Goal: Information Seeking & Learning: Learn about a topic

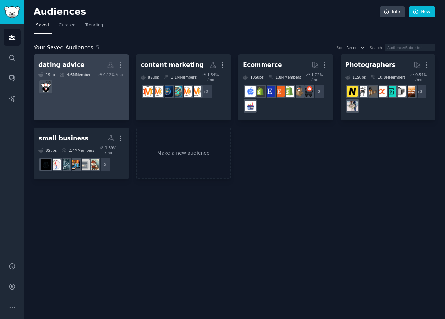
click at [78, 66] on h2 "dating advice More" at bounding box center [80, 65] width 85 height 12
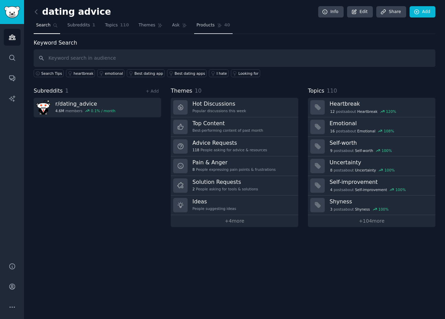
click at [205, 23] on span "Products" at bounding box center [205, 25] width 18 height 6
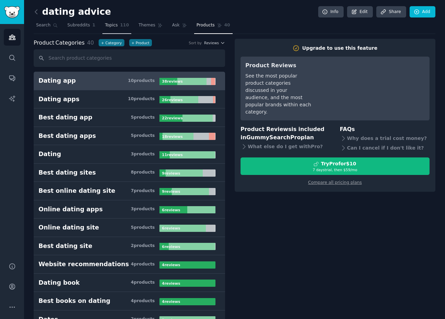
click at [112, 27] on span "Topics" at bounding box center [111, 25] width 13 height 6
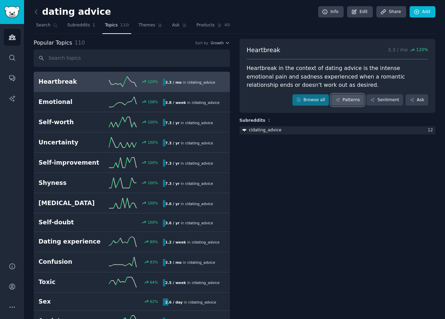
click at [351, 101] on link "Patterns" at bounding box center [347, 100] width 32 height 12
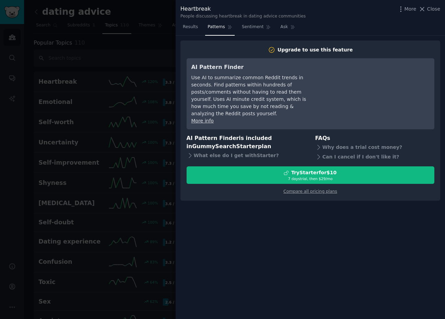
click at [429, 5] on div "More Close" at bounding box center [418, 9] width 43 height 9
click at [147, 45] on div at bounding box center [222, 159] width 445 height 319
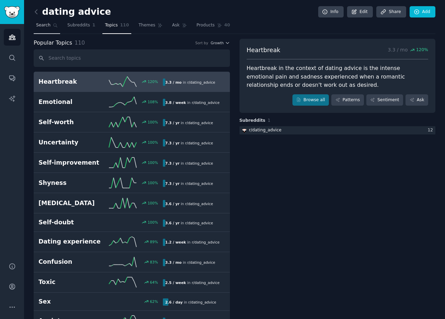
click at [49, 25] on span "Search" at bounding box center [43, 25] width 14 height 6
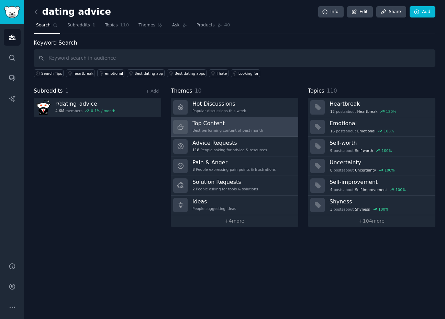
click at [221, 131] on div "Best-performing content of past month" at bounding box center [227, 130] width 71 height 5
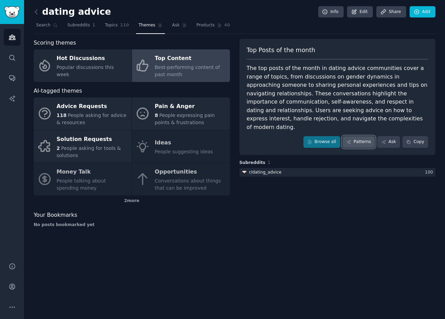
click at [351, 137] on link "Patterns" at bounding box center [358, 142] width 32 height 12
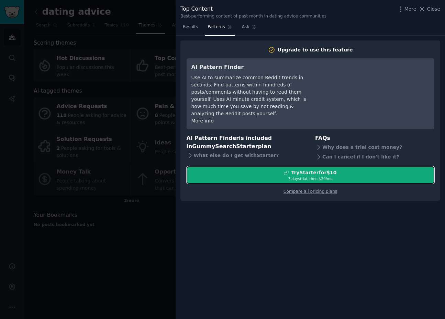
click at [309, 169] on div "Try Starter for $10" at bounding box center [313, 172] width 45 height 7
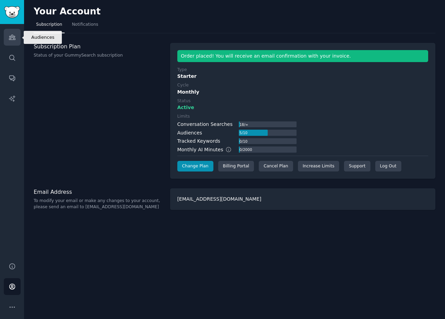
click at [12, 37] on icon "Sidebar" at bounding box center [12, 37] width 6 height 5
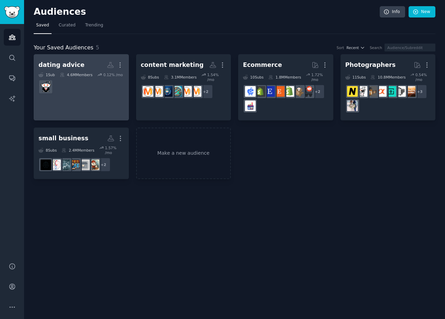
click at [73, 66] on div "dating advice" at bounding box center [61, 65] width 46 height 9
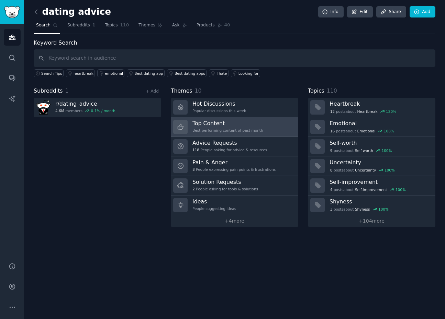
click at [234, 123] on h3 "Top Content" at bounding box center [227, 123] width 71 height 7
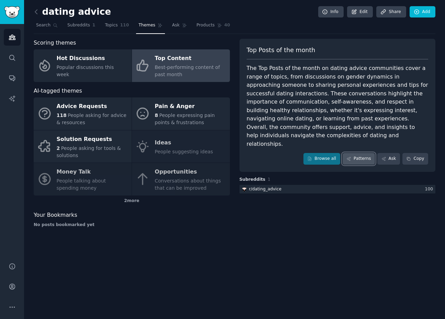
click at [360, 153] on link "Patterns" at bounding box center [358, 159] width 32 height 12
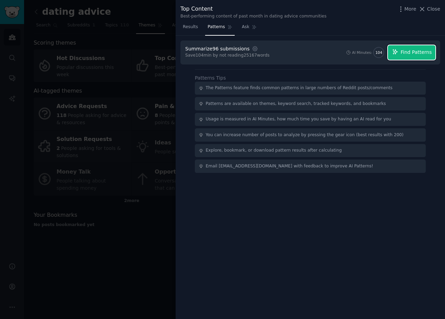
click at [411, 55] on span "Find Patterns" at bounding box center [415, 52] width 31 height 7
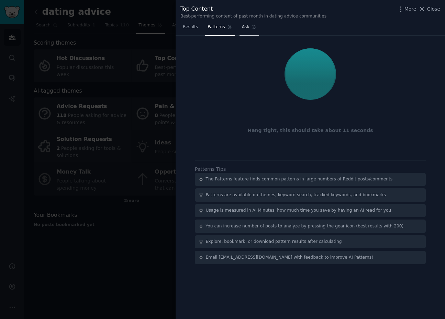
click at [245, 28] on span "Ask" at bounding box center [246, 27] width 8 height 6
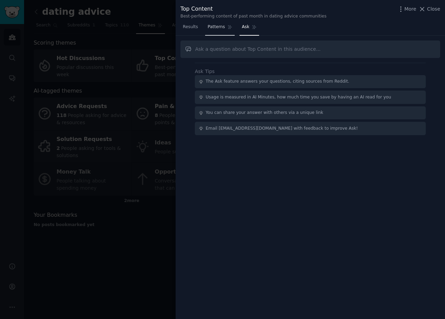
click at [216, 26] on span "Patterns" at bounding box center [215, 27] width 17 height 6
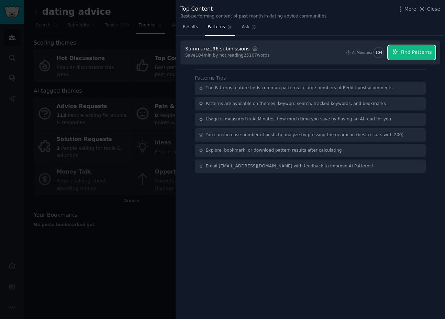
click at [407, 52] on span "Find Patterns" at bounding box center [415, 52] width 31 height 7
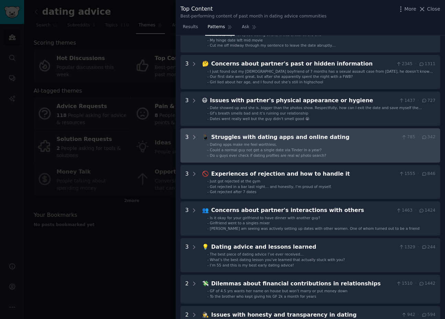
scroll to position [59, 0]
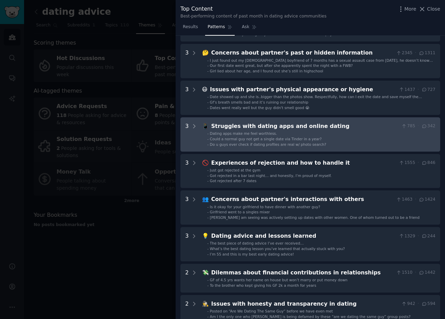
click at [273, 129] on div "Struggles with dating apps and online dating" at bounding box center [304, 126] width 187 height 9
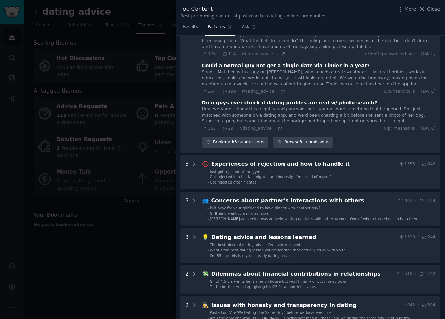
scroll to position [0, 0]
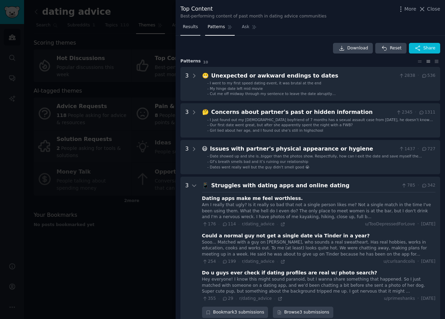
click at [190, 31] on link "Results" at bounding box center [190, 29] width 20 height 14
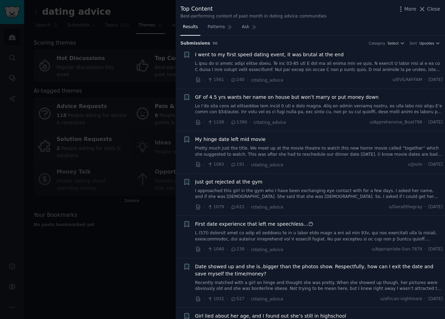
click at [138, 234] on div at bounding box center [222, 159] width 445 height 319
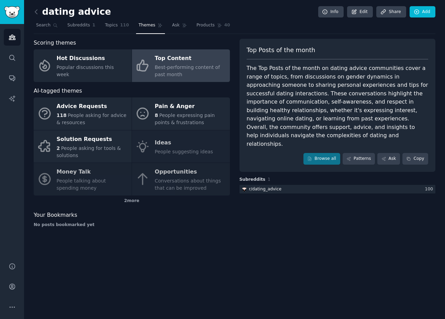
click at [164, 143] on div "Advice Requests 118 People asking for advice & resources Pain & Anger 8 People …" at bounding box center [132, 146] width 196 height 98
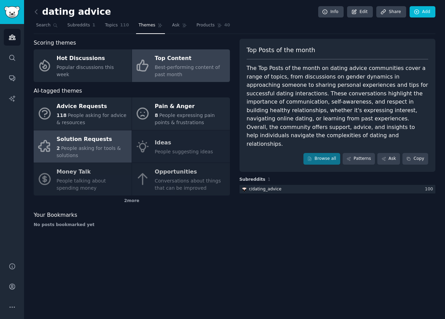
click at [103, 142] on div "Solution Requests" at bounding box center [92, 139] width 71 height 11
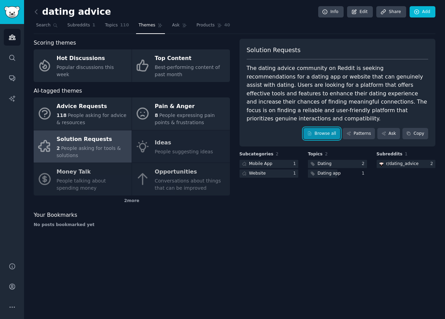
click at [321, 128] on link "Browse all" at bounding box center [321, 134] width 37 height 12
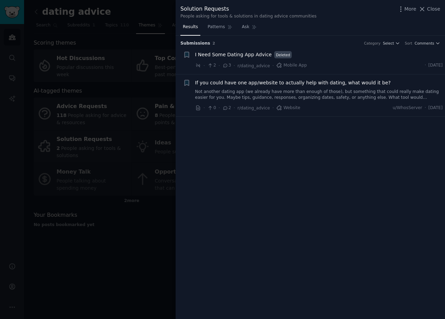
click at [288, 94] on link "Not another dating app (we already have more than enough of those), but somethi…" at bounding box center [318, 95] width 247 height 12
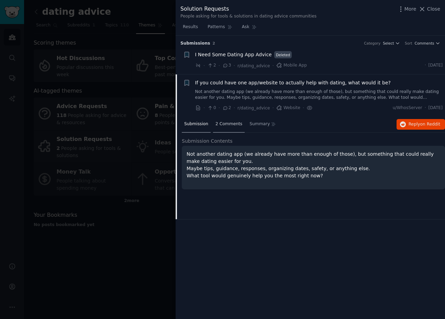
click at [222, 130] on div "2 Comments" at bounding box center [229, 124] width 32 height 16
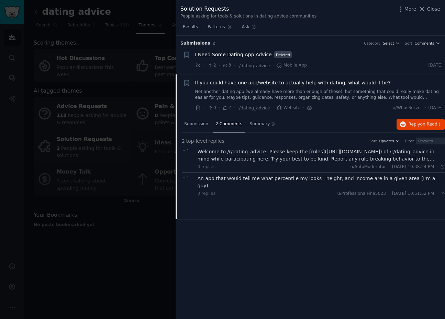
click at [124, 268] on div at bounding box center [222, 159] width 445 height 319
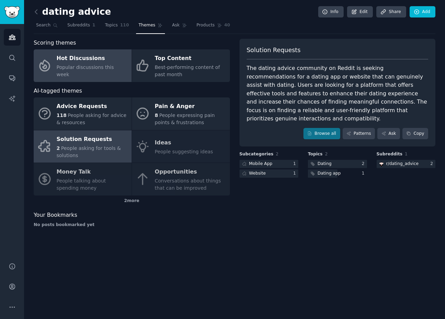
click at [106, 60] on div "Hot Discussions" at bounding box center [92, 58] width 71 height 11
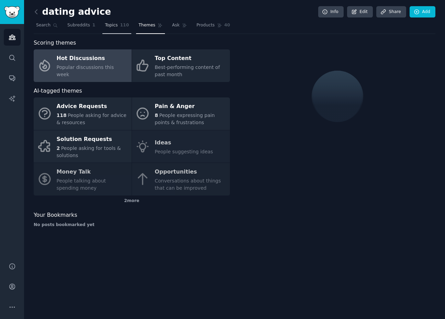
click at [112, 24] on span "Topics" at bounding box center [111, 25] width 13 height 6
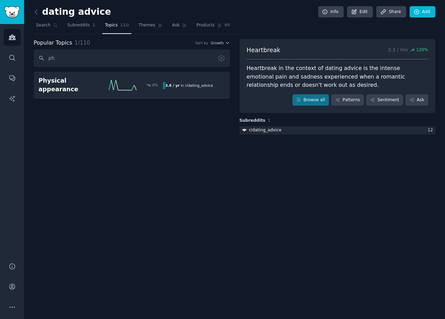
type input "p"
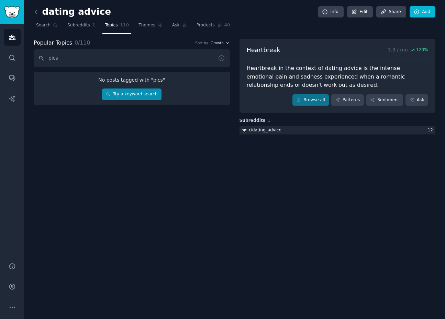
type input "pics"
click at [126, 93] on link "Try a keyword search" at bounding box center [131, 95] width 59 height 12
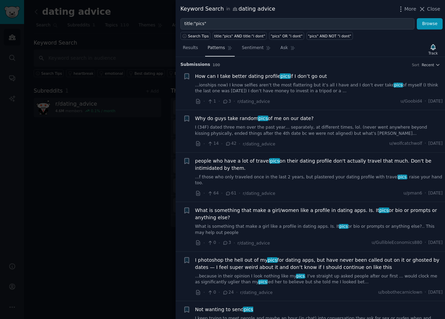
click at [211, 55] on link "Patterns" at bounding box center [219, 50] width 29 height 14
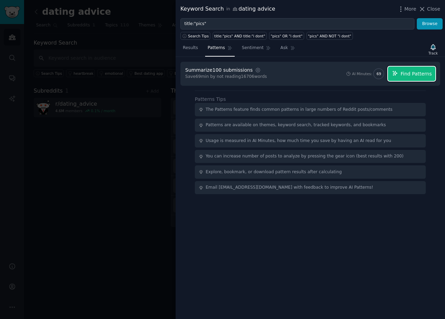
click at [404, 75] on span "Find Patterns" at bounding box center [415, 73] width 31 height 7
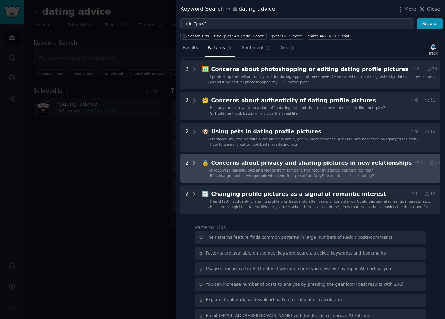
scroll to position [222, 0]
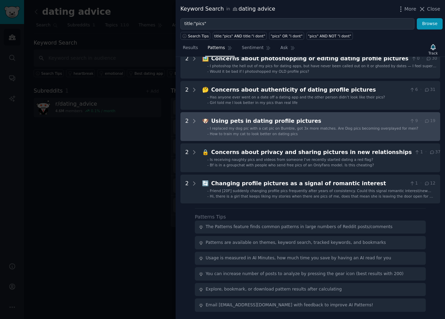
click at [238, 133] on span "How to train my cat to look better on dating pics" at bounding box center [254, 134] width 88 height 4
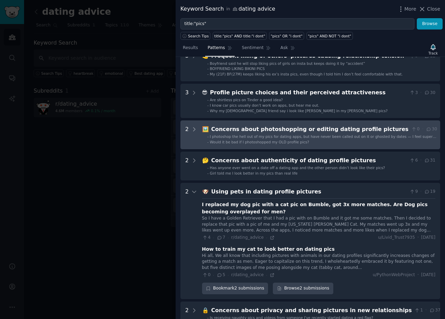
scroll to position [0, 0]
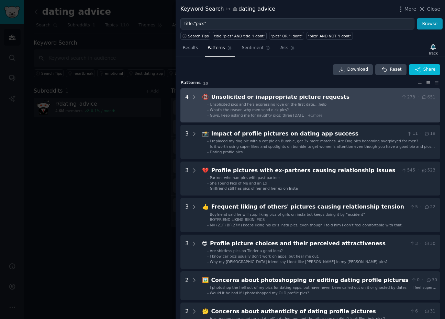
click at [280, 97] on div "Unsolicited or inappropriate picture requests" at bounding box center [304, 97] width 187 height 9
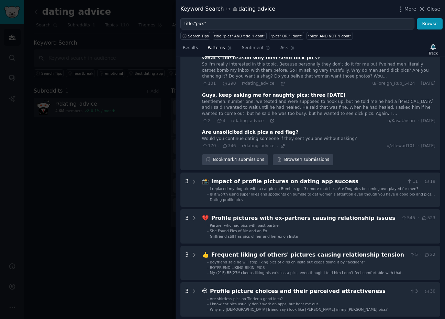
scroll to position [93, 0]
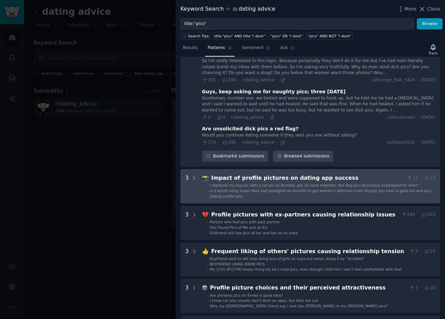
click at [280, 188] on div "Is it worth using super likes and spotlights on bumble to get women’s attention…" at bounding box center [322, 190] width 225 height 5
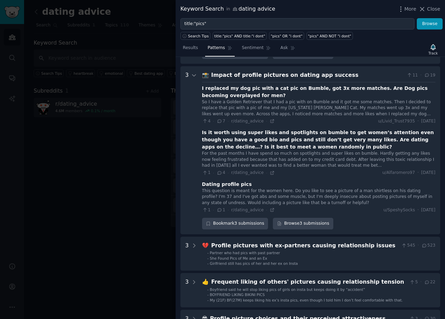
scroll to position [205, 0]
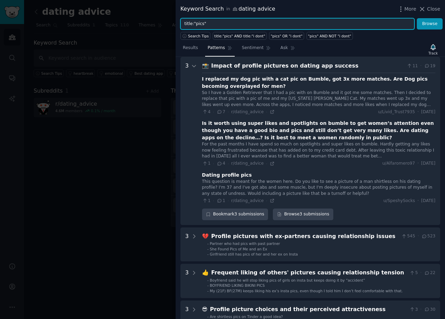
click at [200, 23] on input "title:"pics"" at bounding box center [297, 24] width 234 height 12
type input "title:"photo""
click at [416, 18] on button "Browse" at bounding box center [429, 24] width 26 height 12
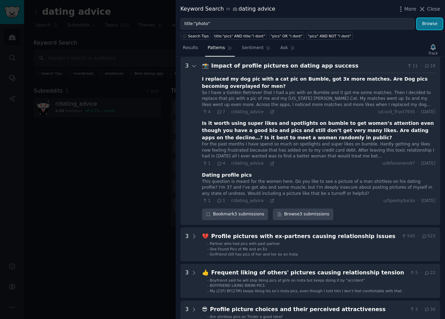
click at [438, 24] on button "Browse" at bounding box center [429, 24] width 26 height 12
click at [188, 50] on span "Results" at bounding box center [190, 48] width 15 height 6
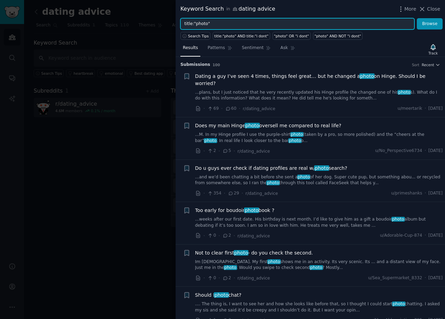
click at [234, 22] on input "title:"photo"" at bounding box center [297, 24] width 234 height 12
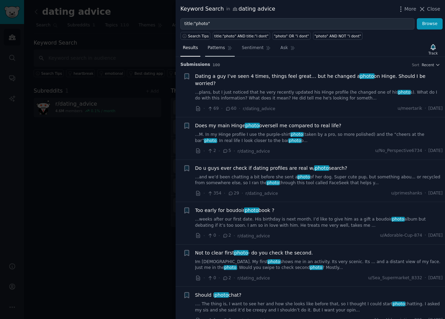
click at [218, 51] on link "Patterns" at bounding box center [219, 50] width 29 height 14
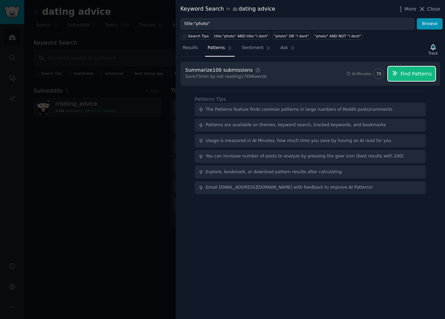
click at [406, 78] on button "Find Patterns" at bounding box center [411, 74] width 47 height 14
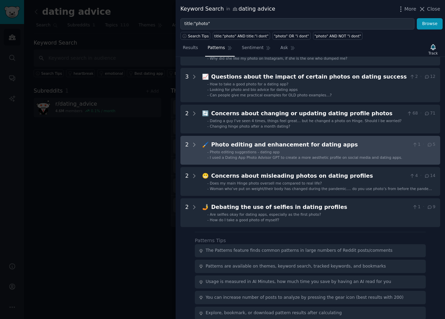
scroll to position [204, 0]
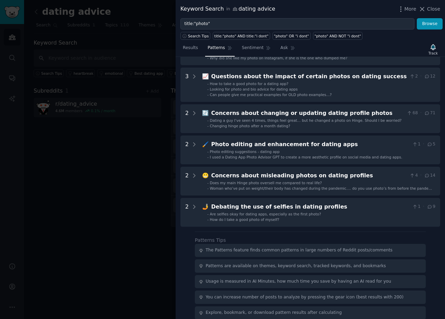
click at [122, 155] on div at bounding box center [222, 159] width 445 height 319
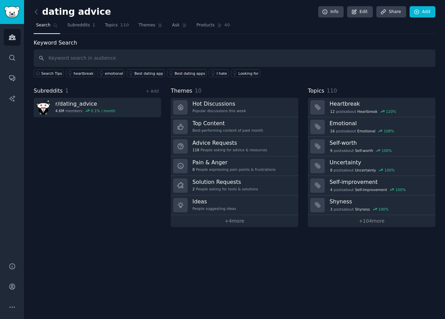
click at [122, 154] on div "Subreddits 1 + Add r/ dating_advice 4.6M members 0.1 % / month" at bounding box center [97, 157] width 127 height 140
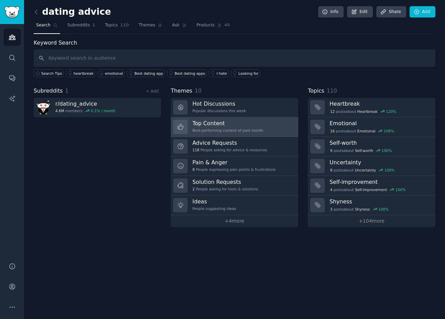
click at [249, 124] on h3 "Top Content" at bounding box center [227, 123] width 71 height 7
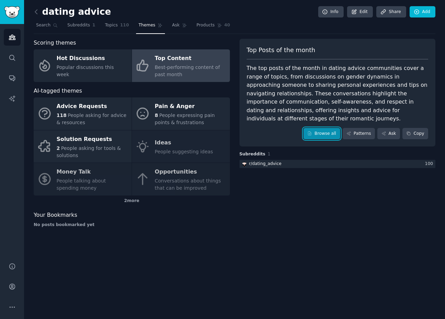
click at [321, 128] on link "Browse all" at bounding box center [321, 134] width 37 height 12
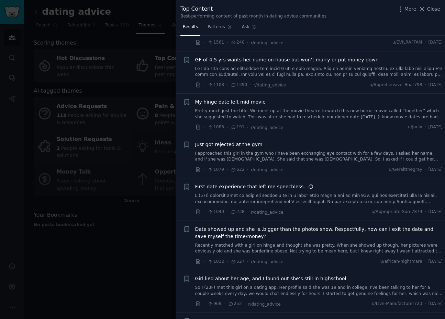
scroll to position [38, 0]
click at [216, 30] on link "Patterns" at bounding box center [219, 29] width 29 height 14
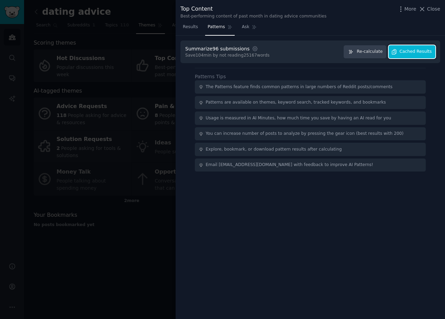
click at [405, 55] on button "Cached Results" at bounding box center [411, 51] width 47 height 13
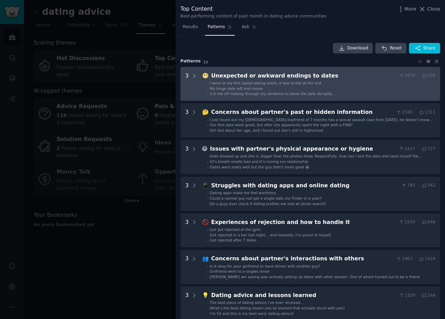
click at [261, 88] on li "- My hinge date left mid movie" at bounding box center [321, 88] width 228 height 5
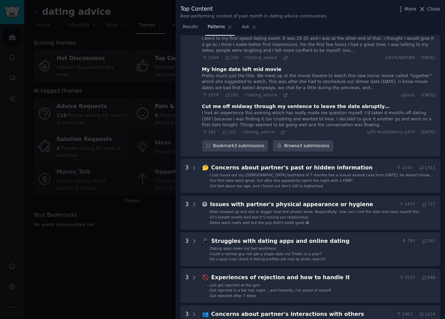
scroll to position [60, 0]
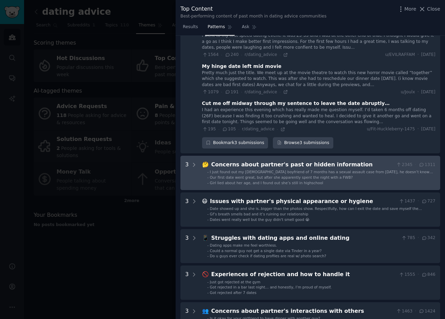
click at [266, 178] on span "Our first date went great, but after she apparently spent the night with a FWB?" at bounding box center [281, 177] width 143 height 4
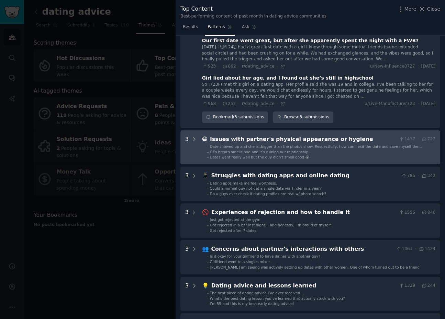
scroll to position [248, 0]
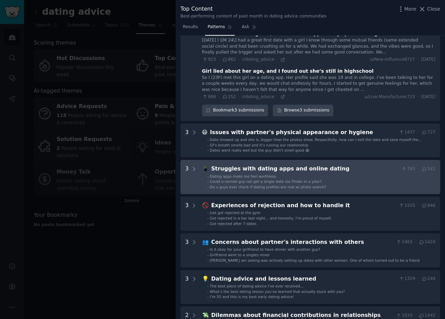
click at [270, 176] on span "Dating apps make me feel worthless." at bounding box center [243, 176] width 67 height 4
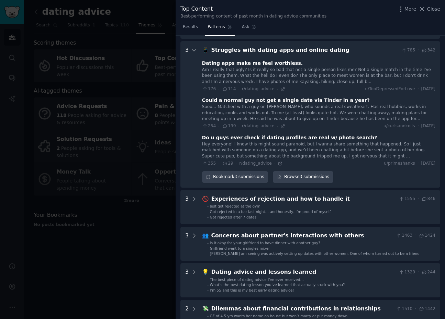
scroll to position [366, 0]
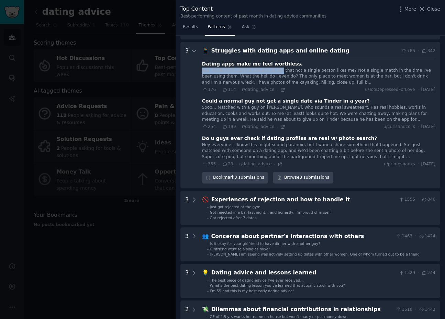
drag, startPoint x: 201, startPoint y: 73, endPoint x: 278, endPoint y: 73, distance: 76.2
click at [278, 73] on div "Am I really that ugly? Is it really so bad that not a single person likes me? N…" at bounding box center [318, 77] width 233 height 18
click at [325, 69] on div "Am I really that ugly? Is it really so bad that not a single person likes me? N…" at bounding box center [318, 77] width 233 height 18
click at [281, 90] on icon at bounding box center [282, 89] width 3 height 3
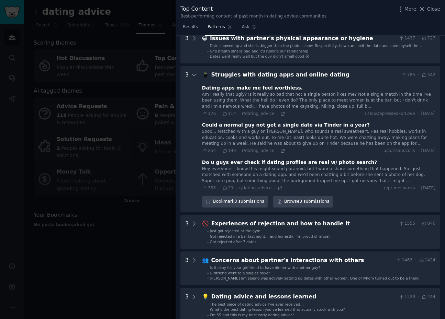
scroll to position [343, 0]
click at [315, 137] on div "Sooo... Matched with a guy on Tinder, who sounds a real sweatheart. Has real ho…" at bounding box center [318, 137] width 233 height 18
drag, startPoint x: 199, startPoint y: 129, endPoint x: 245, endPoint y: 132, distance: 46.4
click at [245, 132] on dating "3 📱 Struggles with dating apps and online dating 785 · 342 Dating apps make me …" at bounding box center [310, 139] width 260 height 147
click at [325, 146] on div "Sooo... Matched with a guy on Tinder, who sounds a real sweatheart. Has real ho…" at bounding box center [318, 137] width 233 height 18
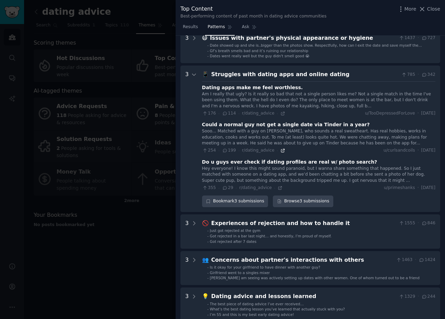
click at [281, 149] on icon at bounding box center [282, 150] width 3 height 3
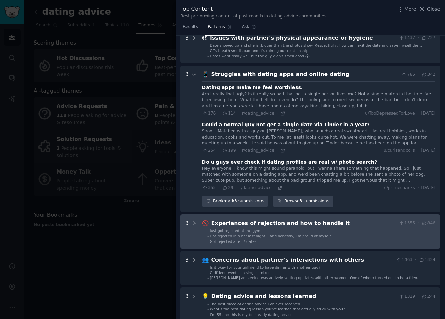
scroll to position [355, 0]
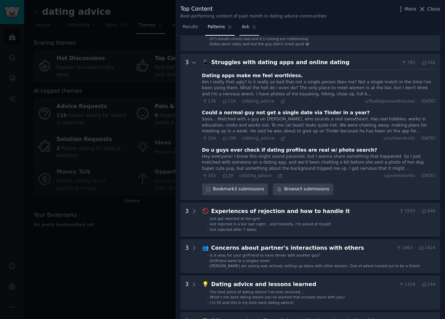
click at [250, 24] on link "Ask" at bounding box center [249, 29] width 20 height 14
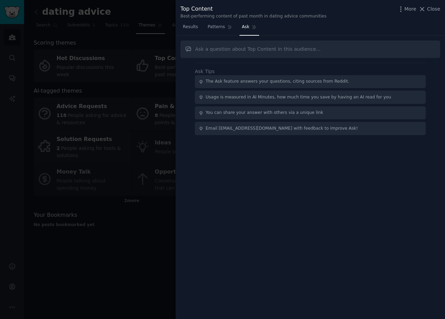
click at [246, 46] on input "text" at bounding box center [310, 50] width 260 height 18
click at [227, 49] on input "I want to build ai image generation tool that" at bounding box center [310, 50] width 260 height 18
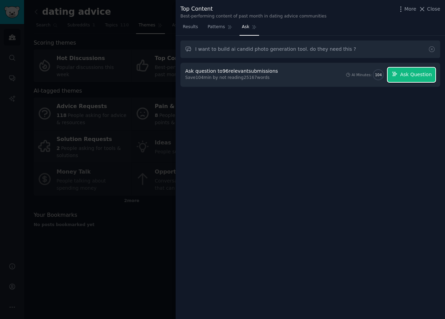
click at [400, 73] on button "Ask Question" at bounding box center [411, 75] width 48 height 14
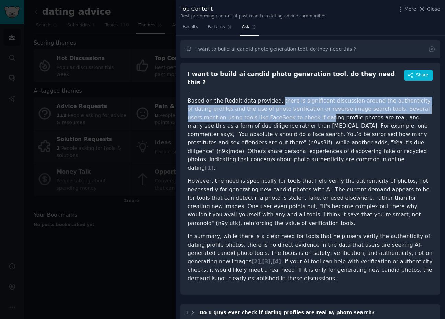
drag, startPoint x: 275, startPoint y: 93, endPoint x: 285, endPoint y: 112, distance: 21.0
click at [285, 112] on p "Based on the Reddit data provided, there is significant discussion around the a…" at bounding box center [309, 135] width 245 height 76
click at [244, 101] on p "Based on the Reddit data provided, there is significant discussion around the a…" at bounding box center [309, 135] width 245 height 76
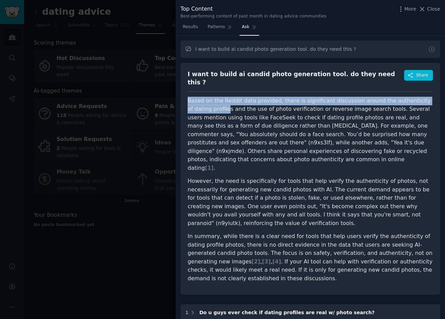
drag, startPoint x: 189, startPoint y: 94, endPoint x: 204, endPoint y: 103, distance: 17.7
click at [204, 103] on p "Based on the Reddit data provided, there is significant discussion around the a…" at bounding box center [309, 135] width 245 height 76
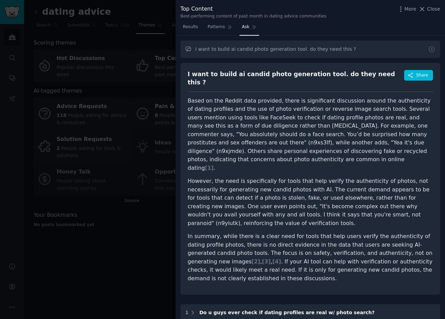
click at [287, 119] on p "Based on the Reddit data provided, there is significant discussion around the a…" at bounding box center [309, 135] width 245 height 76
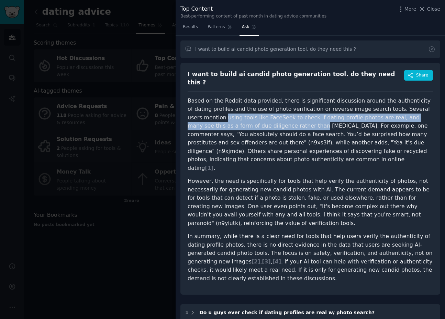
drag, startPoint x: 185, startPoint y: 109, endPoint x: 249, endPoint y: 119, distance: 65.1
click at [249, 119] on div "I want to build ai candid photo generation tool. do they need this ? Share Base…" at bounding box center [310, 179] width 260 height 232
click at [265, 110] on p "Based on the Reddit data provided, there is significant discussion around the a…" at bounding box center [309, 135] width 245 height 76
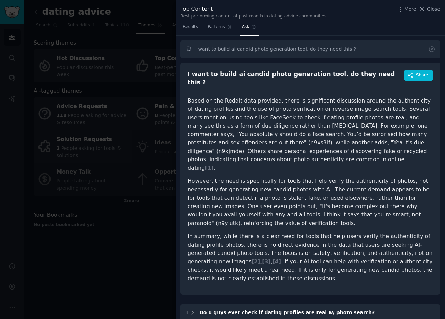
click at [231, 110] on p "Based on the Reddit data provided, there is significant discussion around the a…" at bounding box center [309, 135] width 245 height 76
click at [280, 112] on p "Based on the Reddit data provided, there is significant discussion around the a…" at bounding box center [309, 135] width 245 height 76
drag, startPoint x: 352, startPoint y: 112, endPoint x: 360, endPoint y: 115, distance: 8.8
click at [360, 115] on p "Based on the Reddit data provided, there is significant discussion around the a…" at bounding box center [309, 135] width 245 height 76
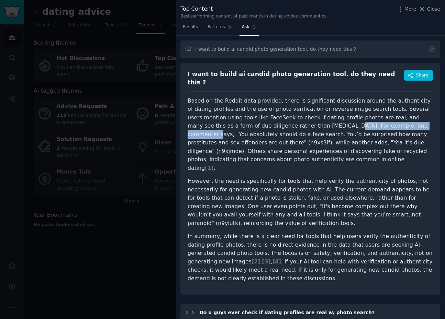
drag, startPoint x: 274, startPoint y: 118, endPoint x: 363, endPoint y: 122, distance: 89.3
click at [363, 122] on p "Based on the Reddit data provided, there is significant discussion around the a…" at bounding box center [309, 135] width 245 height 76
click at [214, 127] on p "Based on the Reddit data provided, there is significant discussion around the a…" at bounding box center [309, 135] width 245 height 76
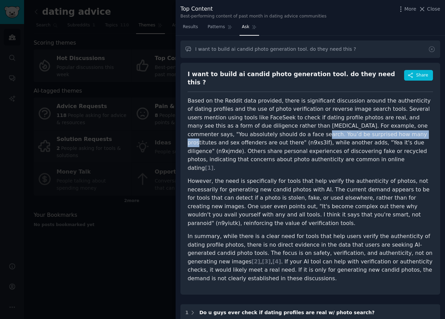
drag, startPoint x: 219, startPoint y: 127, endPoint x: 317, endPoint y: 130, distance: 98.2
click at [317, 130] on p "Based on the Reddit data provided, there is significant discussion around the a…" at bounding box center [309, 135] width 245 height 76
click at [350, 129] on p "Based on the Reddit data provided, there is significant discussion around the a…" at bounding box center [309, 135] width 245 height 76
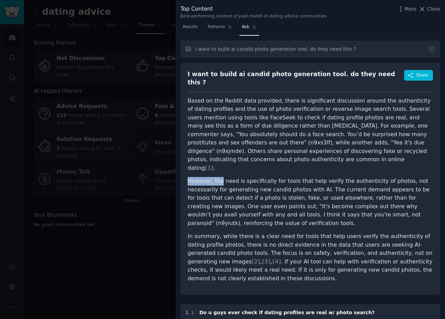
drag, startPoint x: 187, startPoint y: 168, endPoint x: 218, endPoint y: 171, distance: 31.7
click at [218, 171] on div "I want to build ai candid photo generation tool. do they need this ? Share Base…" at bounding box center [310, 179] width 260 height 232
click at [272, 185] on p "However, the need is specifically for tools that help verify the authenticity o…" at bounding box center [309, 202] width 245 height 50
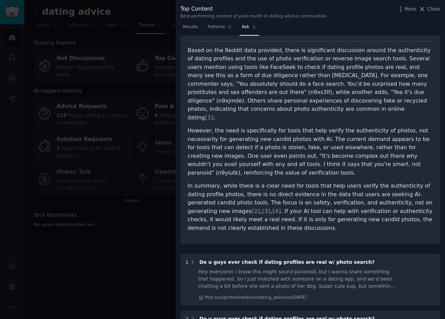
scroll to position [50, 0]
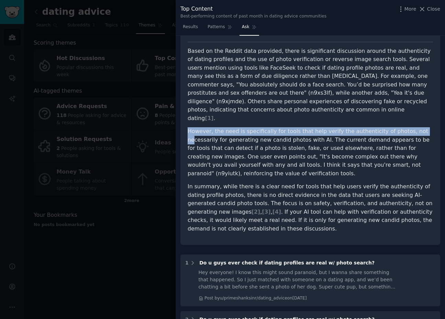
drag, startPoint x: 188, startPoint y: 118, endPoint x: 194, endPoint y: 125, distance: 8.6
click at [194, 127] on p "However, the need is specifically for tools that help verify the authenticity o…" at bounding box center [309, 152] width 245 height 50
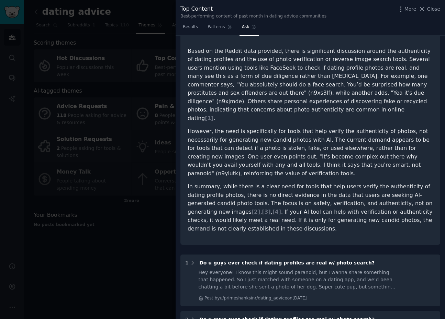
click at [285, 133] on p "However, the need is specifically for tools that help verify the authenticity o…" at bounding box center [309, 152] width 245 height 50
drag, startPoint x: 336, startPoint y: 117, endPoint x: 354, endPoint y: 117, distance: 17.9
click at [354, 127] on p "However, the need is specifically for tools that help verify the authenticity o…" at bounding box center [309, 152] width 245 height 50
click at [316, 127] on p "However, the need is specifically for tools that help verify the authenticity o…" at bounding box center [309, 152] width 245 height 50
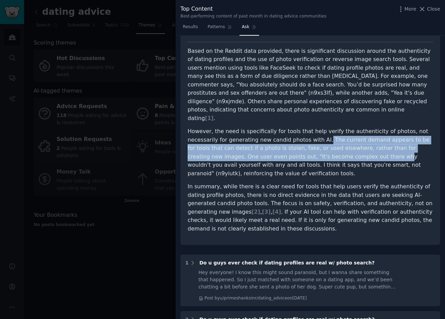
drag, startPoint x: 319, startPoint y: 125, endPoint x: 338, endPoint y: 143, distance: 26.5
click at [338, 143] on p "However, the need is specifically for tools that help verify the authenticity o…" at bounding box center [309, 152] width 245 height 50
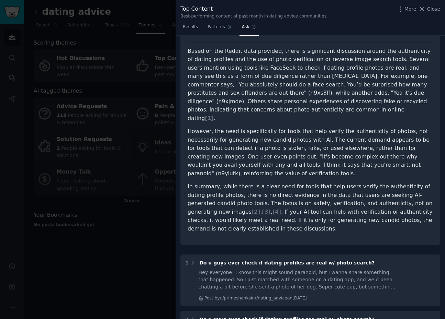
click at [259, 127] on p "However, the need is specifically for tools that help verify the authenticity o…" at bounding box center [309, 152] width 245 height 50
click at [215, 134] on p "However, the need is specifically for tools that help verify the authenticity o…" at bounding box center [309, 152] width 245 height 50
click at [268, 147] on p "However, the need is specifically for tools that help verify the authenticity o…" at bounding box center [309, 152] width 245 height 50
drag, startPoint x: 273, startPoint y: 135, endPoint x: 292, endPoint y: 138, distance: 18.7
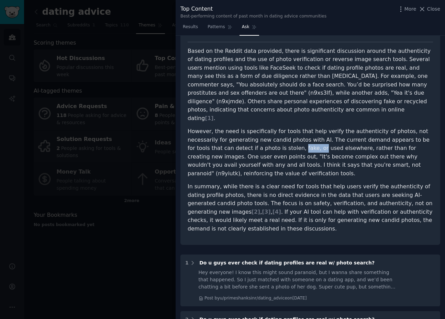
click at [292, 138] on p "However, the need is specifically for tools that help verify the authenticity o…" at bounding box center [309, 152] width 245 height 50
click at [339, 138] on p "However, the need is specifically for tools that help verify the authenticity o…" at bounding box center [309, 152] width 245 height 50
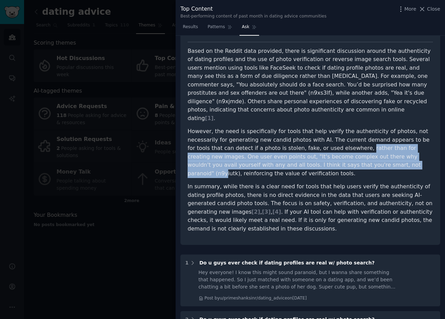
drag, startPoint x: 334, startPoint y: 135, endPoint x: 343, endPoint y: 149, distance: 16.7
click at [343, 149] on p "However, the need is specifically for tools that help verify the authenticity o…" at bounding box center [309, 152] width 245 height 50
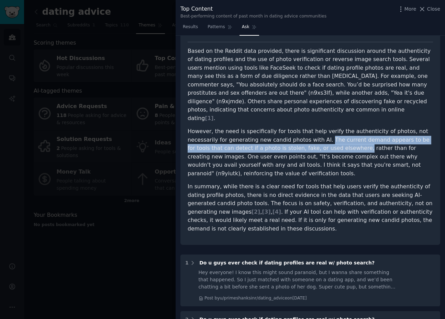
drag, startPoint x: 320, startPoint y: 124, endPoint x: 333, endPoint y: 134, distance: 16.4
click at [333, 134] on p "However, the need is specifically for tools that help verify the authenticity o…" at bounding box center [309, 152] width 245 height 50
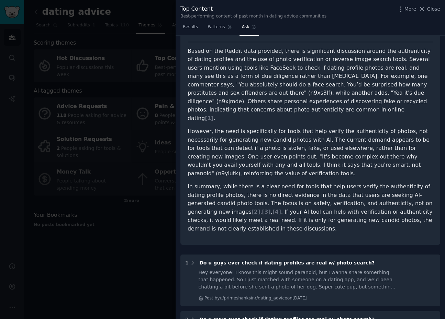
click at [271, 139] on p "However, the need is specifically for tools that help verify the authenticity o…" at bounding box center [309, 152] width 245 height 50
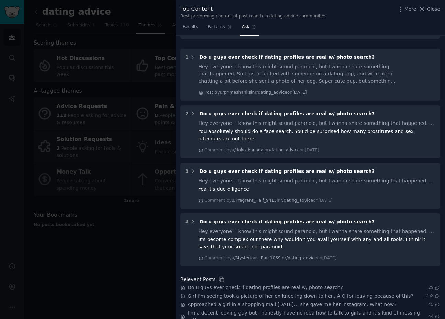
scroll to position [0, 0]
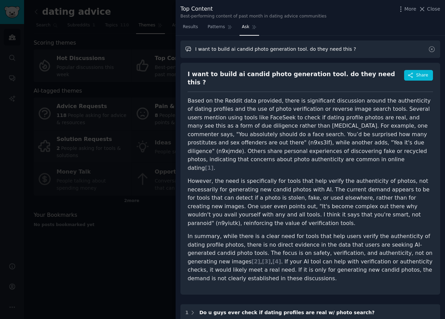
click at [287, 47] on input "I want to build ai candid photo generation tool. do they need this ?" at bounding box center [310, 50] width 260 height 18
type input "what kind of photo painpoint are they having ?"
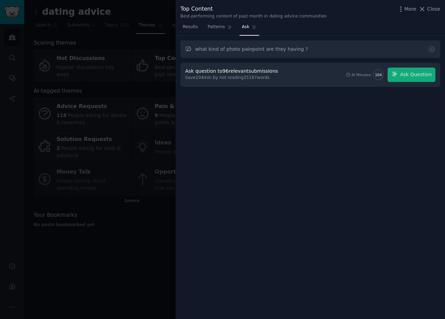
click at [64, 64] on div at bounding box center [222, 159] width 445 height 319
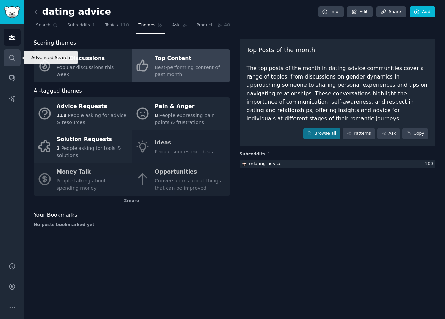
click at [17, 60] on link "Search" at bounding box center [12, 57] width 17 height 17
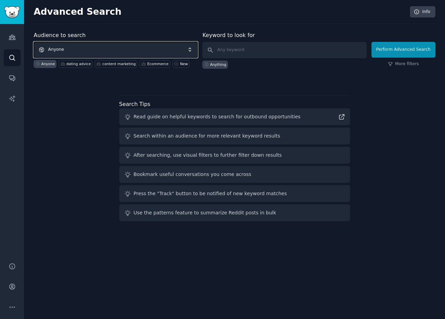
click at [71, 49] on span "Anyone" at bounding box center [116, 50] width 164 height 16
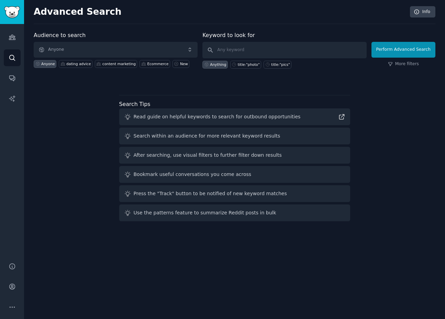
click at [91, 59] on div "Anyone dating advice content marketing Ecommerce New" at bounding box center [116, 63] width 164 height 10
click at [229, 49] on input "text" at bounding box center [284, 50] width 164 height 16
type input "photoai.com"
click button "Perform Advanced Search" at bounding box center [403, 50] width 64 height 16
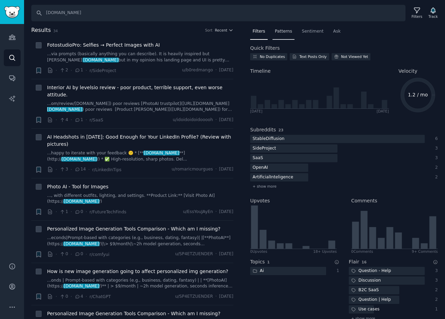
click at [283, 37] on div "Patterns" at bounding box center [283, 33] width 22 height 14
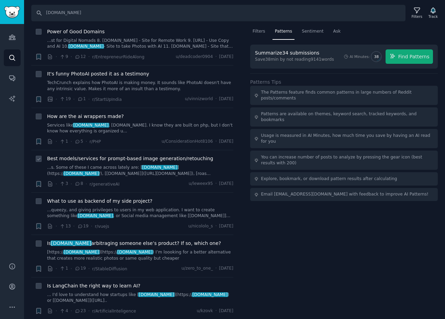
scroll to position [843, 0]
click at [84, 15] on input "photoai.com" at bounding box center [218, 13] width 374 height 16
type input "modeling agency"
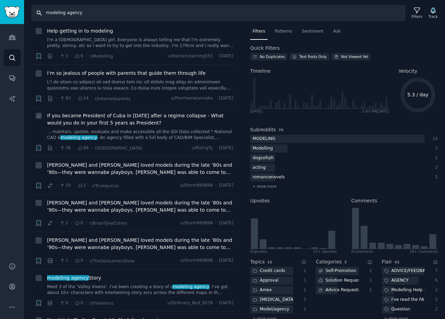
scroll to position [2480, 0]
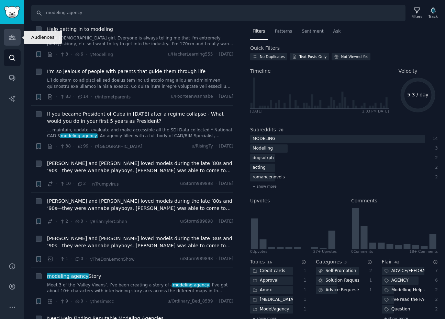
click at [10, 39] on icon "Sidebar" at bounding box center [12, 37] width 6 height 5
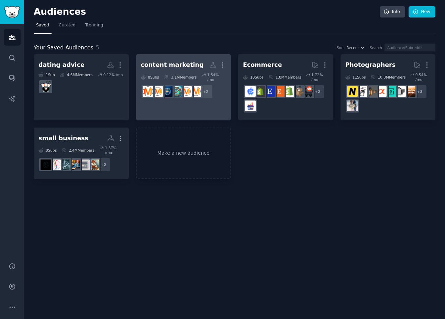
click at [183, 69] on h2 "content marketing More" at bounding box center [183, 65] width 85 height 12
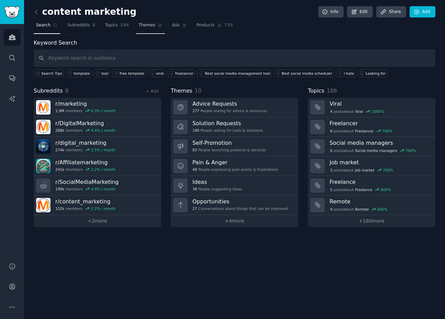
click at [151, 25] on span "Themes" at bounding box center [146, 25] width 17 height 6
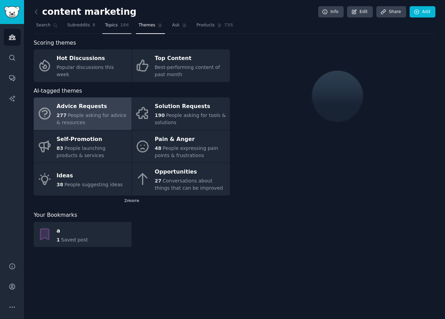
click at [110, 28] on span "Topics" at bounding box center [111, 25] width 13 height 6
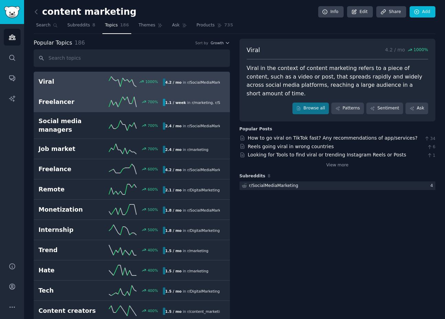
click at [71, 103] on h2 "Freelancer" at bounding box center [69, 102] width 62 height 9
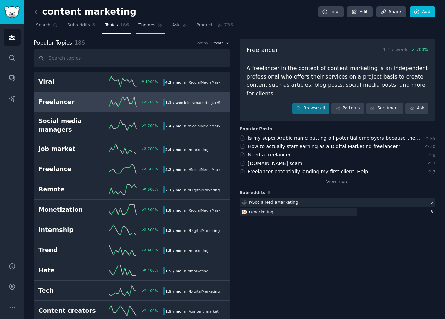
click at [140, 27] on span "Themes" at bounding box center [146, 25] width 17 height 6
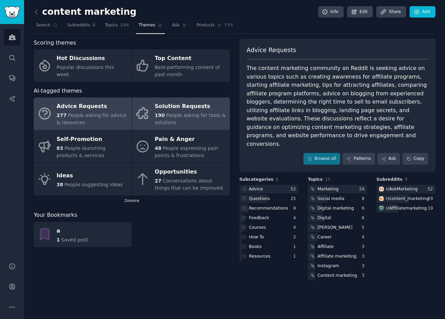
click at [174, 107] on div "Solution Requests" at bounding box center [189, 106] width 71 height 11
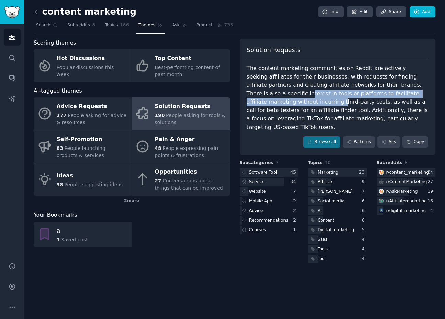
drag, startPoint x: 251, startPoint y: 95, endPoint x: 272, endPoint y: 100, distance: 21.8
click at [272, 100] on div "The content marketing communities on Reddit are actively seeking affiliates for…" at bounding box center [337, 97] width 182 height 67
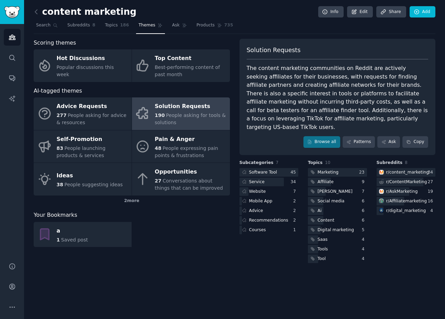
click at [323, 101] on div "The content marketing communities on Reddit are actively seeking affiliates for…" at bounding box center [337, 97] width 182 height 67
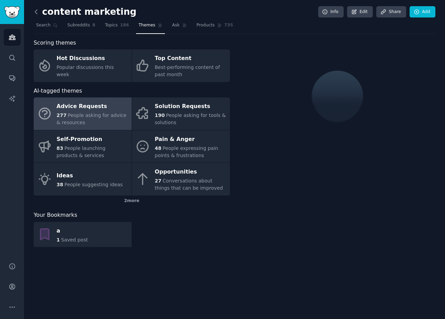
click at [37, 11] on icon at bounding box center [36, 11] width 7 height 7
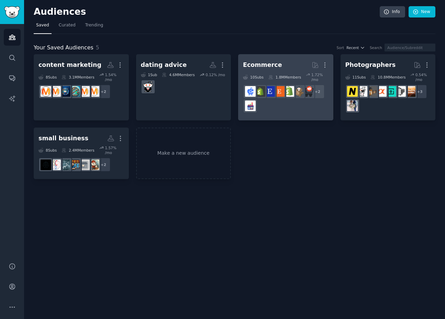
click at [266, 68] on div "Ecommerce" at bounding box center [262, 65] width 39 height 9
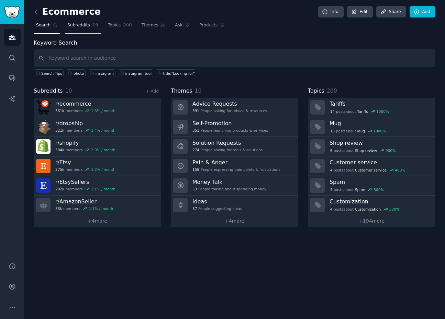
click at [88, 23] on span "Subreddits" at bounding box center [78, 25] width 23 height 6
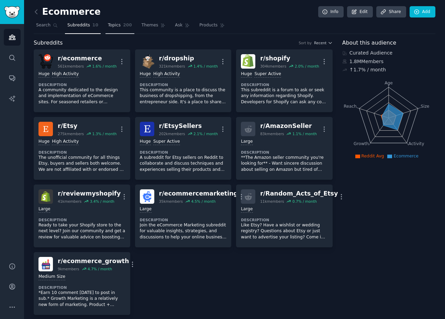
click at [108, 27] on span "Topics" at bounding box center [114, 25] width 13 height 6
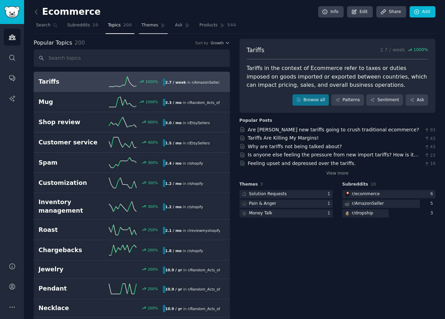
click at [149, 29] on link "Themes" at bounding box center [153, 27] width 29 height 14
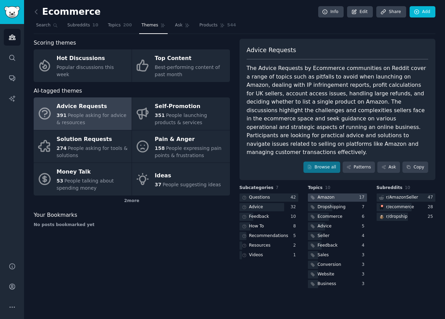
click at [340, 194] on div at bounding box center [337, 198] width 59 height 9
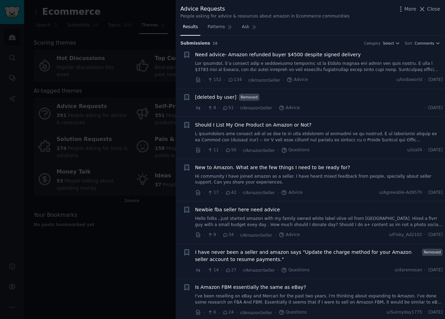
click at [129, 227] on div at bounding box center [222, 159] width 445 height 319
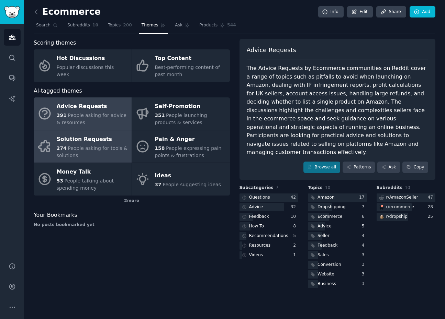
click at [78, 150] on span "People asking for tools & solutions" at bounding box center [92, 152] width 71 height 13
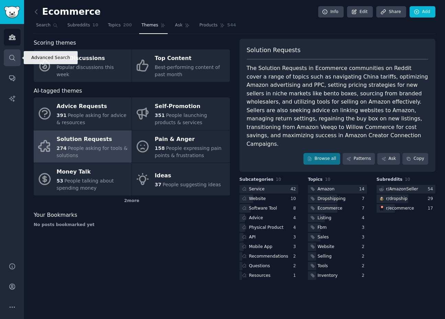
click at [13, 56] on icon "Sidebar" at bounding box center [12, 57] width 7 height 7
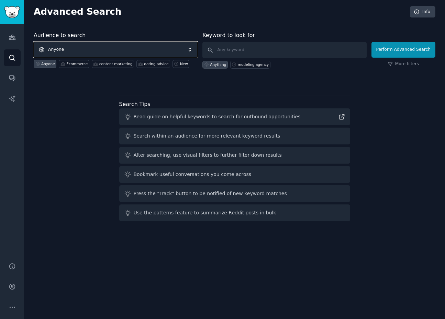
click at [102, 48] on span "Anyone" at bounding box center [116, 50] width 164 height 16
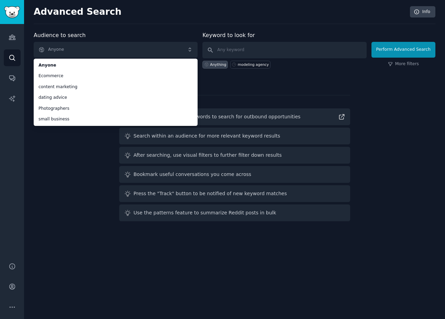
click at [67, 167] on div "Audience to search Anyone Anyone Ecommerce content marketing dating advice Phot…" at bounding box center [234, 127] width 401 height 193
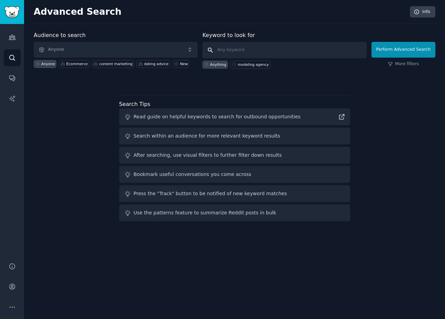
click at [263, 50] on input "text" at bounding box center [284, 50] width 164 height 16
type input "candid photo"
click button "Perform Advanced Search" at bounding box center [403, 50] width 64 height 16
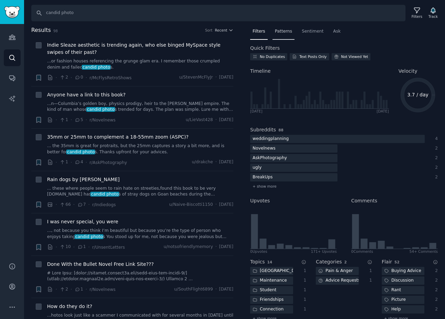
click at [283, 32] on span "Patterns" at bounding box center [283, 31] width 17 height 6
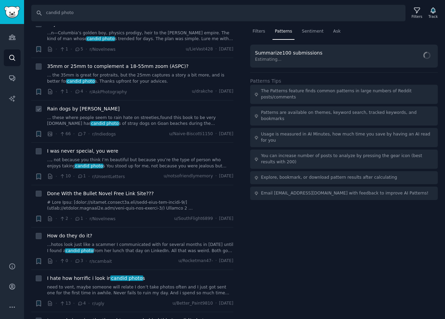
scroll to position [259, 0]
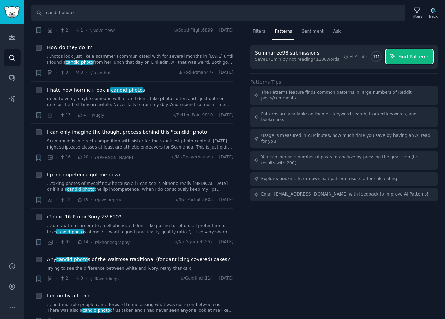
click at [408, 56] on span "Find Patterns" at bounding box center [413, 56] width 31 height 7
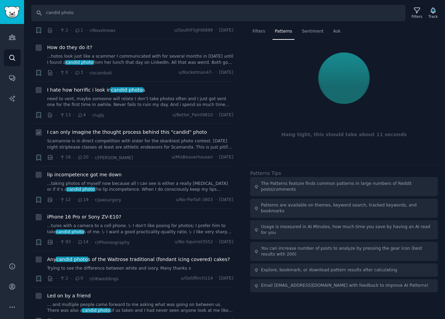
scroll to position [265, 0]
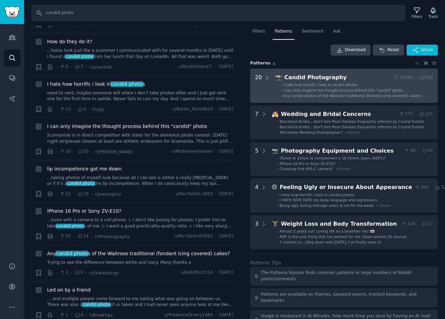
click at [320, 80] on div "Candid Photography" at bounding box center [337, 77] width 106 height 9
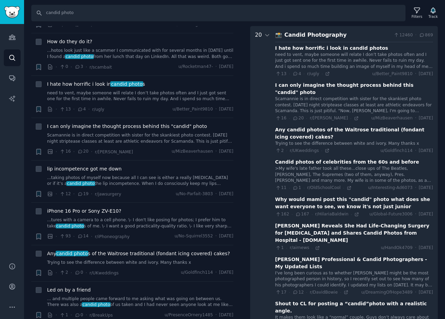
scroll to position [43, 0]
drag, startPoint x: 274, startPoint y: 58, endPoint x: 300, endPoint y: 64, distance: 26.9
click at [323, 64] on div "need to vent, maybe someone will relate I don’t take photos often and I just go…" at bounding box center [354, 61] width 158 height 18
click at [308, 104] on div "Scamannie is in direct competition with sister for the skankiest photo contest.…" at bounding box center [354, 105] width 158 height 18
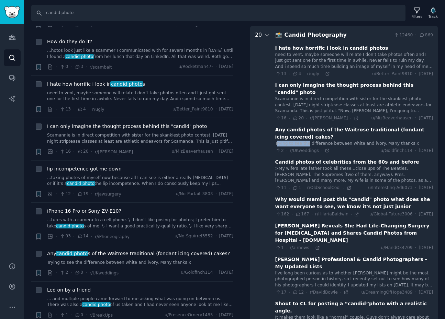
drag, startPoint x: 277, startPoint y: 143, endPoint x: 307, endPoint y: 143, distance: 30.2
click at [307, 143] on div "Trying to see the difference between white and ivory. Many thanks x" at bounding box center [354, 144] width 158 height 6
click at [331, 144] on div "Trying to see the difference between white and ivory. Many thanks x" at bounding box center [354, 144] width 158 height 6
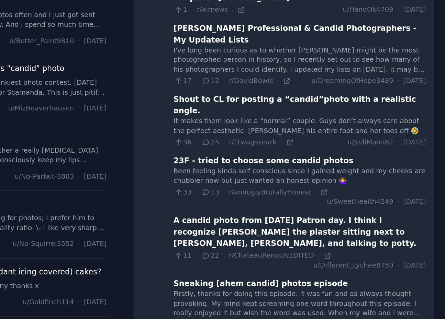
scroll to position [201, 0]
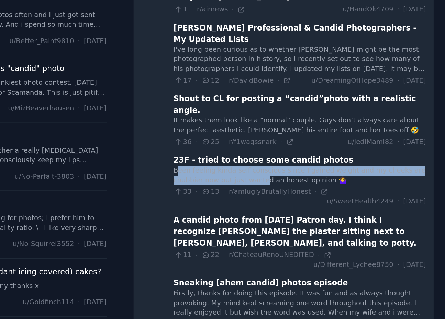
drag, startPoint x: 277, startPoint y: 175, endPoint x: 331, endPoint y: 181, distance: 54.2
click at [331, 187] on div "Been feeling kinda self conscious since I gained weight and my cheeks are chubb…" at bounding box center [354, 193] width 158 height 12
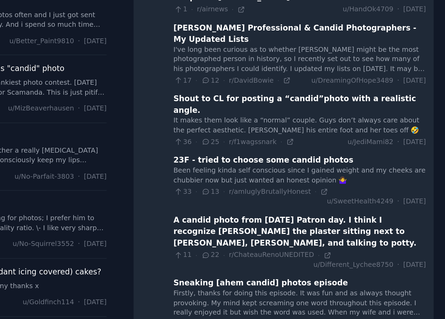
click at [361, 187] on div "Been feeling kinda self conscious since I gained weight and my cheeks are chubb…" at bounding box center [354, 193] width 158 height 12
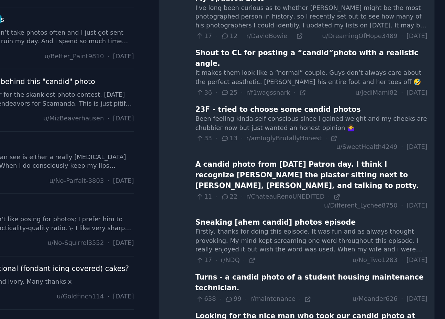
scroll to position [0, 0]
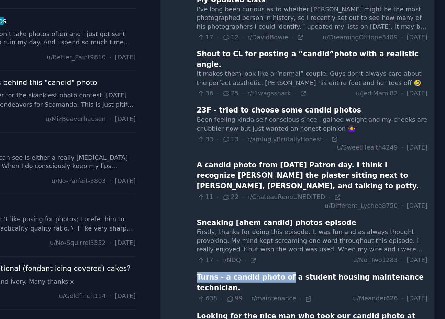
drag, startPoint x: 274, startPoint y: 237, endPoint x: 333, endPoint y: 238, distance: 58.7
click at [333, 238] on Photography "20 📸 Candid Photography 12460 · 869 I hate how horrific i look in candid photos…" at bounding box center [343, 211] width 187 height 764
click at [330, 256] on div "Turns - a candid photo of a student housing maintenance technician." at bounding box center [354, 263] width 158 height 14
click at [349, 272] on icon at bounding box center [351, 274] width 5 height 5
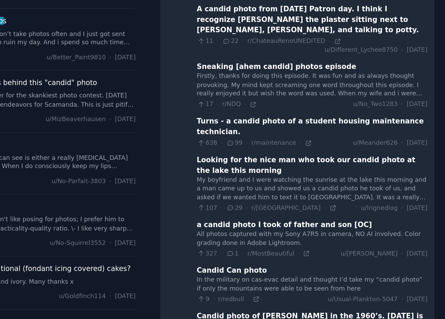
scroll to position [347, 0]
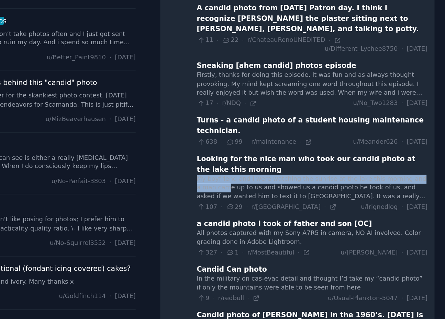
drag, startPoint x: 275, startPoint y: 171, endPoint x: 291, endPoint y: 173, distance: 15.9
click at [291, 189] on div "My boyfriend and I were watching the sunrise at the lake this morning and a man…" at bounding box center [354, 198] width 158 height 18
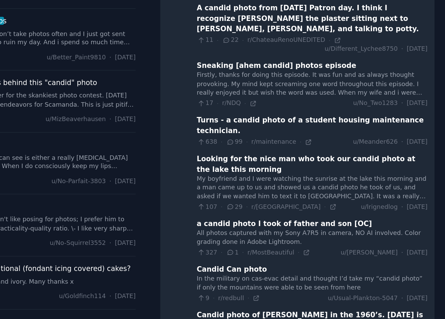
click at [331, 189] on div "My boyfriend and I were watching the sunrise at the lake this morning and a man…" at bounding box center [354, 198] width 158 height 18
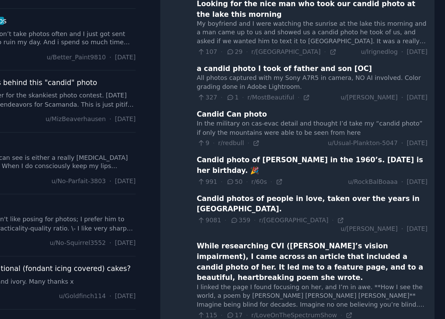
scroll to position [459, 0]
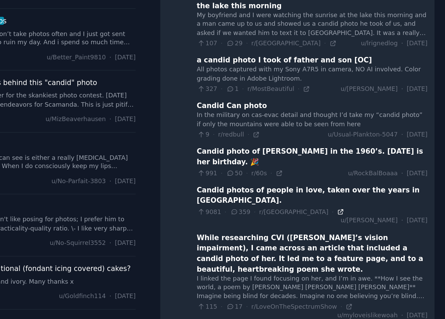
click at [371, 212] on icon at bounding box center [373, 214] width 5 height 5
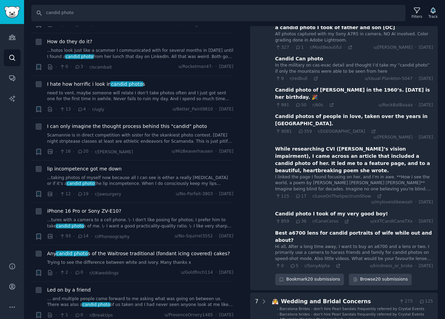
scroll to position [556, 0]
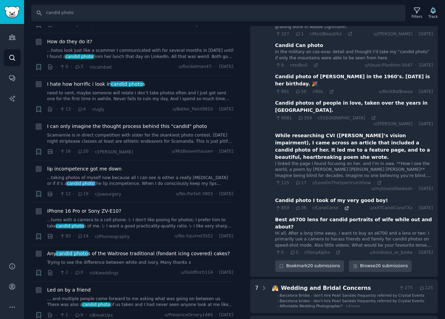
click at [346, 206] on icon at bounding box center [346, 208] width 5 height 5
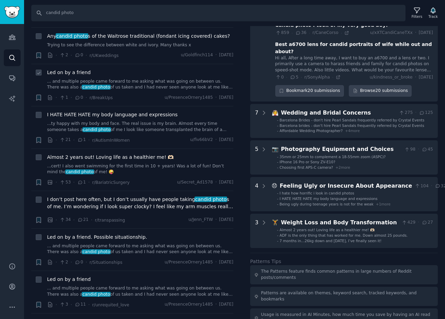
scroll to position [485, 0]
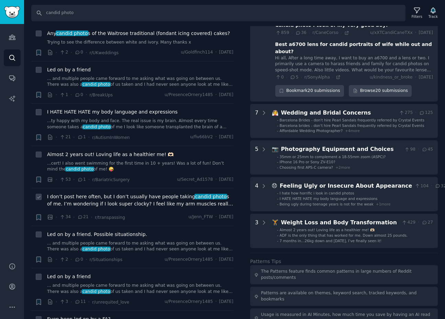
click at [129, 203] on span "I don’t post here often, but I don’t usually have people taking candid photo s …" at bounding box center [140, 200] width 186 height 14
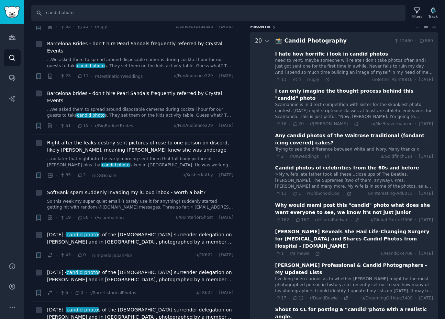
scroll to position [0, 0]
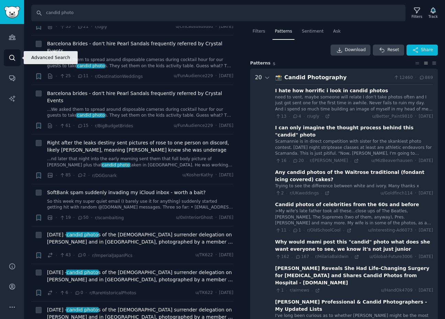
click at [6, 54] on link "Search" at bounding box center [12, 57] width 17 height 17
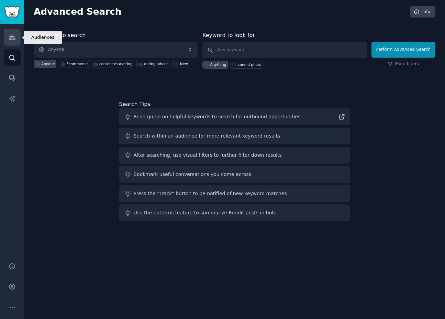
click at [13, 40] on icon "Sidebar" at bounding box center [12, 37] width 7 height 7
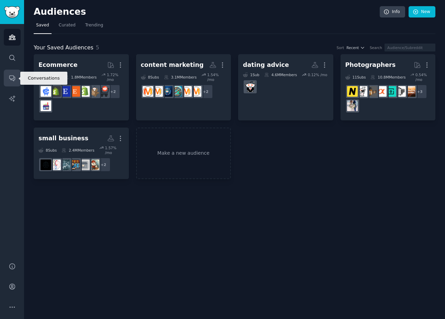
click at [14, 70] on link "Conversations" at bounding box center [12, 78] width 17 height 17
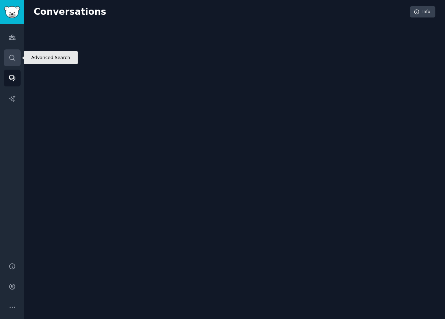
click at [13, 57] on icon "Sidebar" at bounding box center [12, 57] width 7 height 7
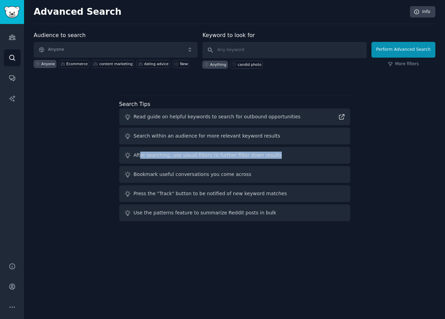
drag, startPoint x: 269, startPoint y: 153, endPoint x: 139, endPoint y: 155, distance: 129.4
click at [139, 155] on div "After searching, use visual filters to further filter down results" at bounding box center [234, 155] width 231 height 17
click at [140, 137] on div "Search within an audience for more relevant keyword results" at bounding box center [207, 136] width 147 height 7
click at [208, 142] on div "Search within an audience for more relevant keyword results" at bounding box center [234, 136] width 231 height 17
click at [189, 114] on div "Read guide on helpful keywords to search for outbound opportunities" at bounding box center [217, 116] width 167 height 7
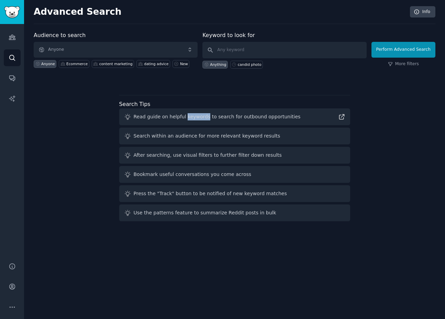
click at [189, 114] on div "Read guide on helpful keywords to search for outbound opportunities" at bounding box center [217, 116] width 167 height 7
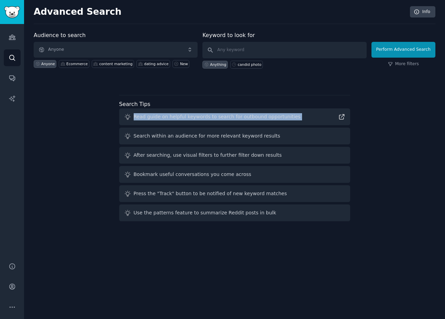
click at [189, 114] on div "Read guide on helpful keywords to search for outbound opportunities" at bounding box center [217, 116] width 167 height 7
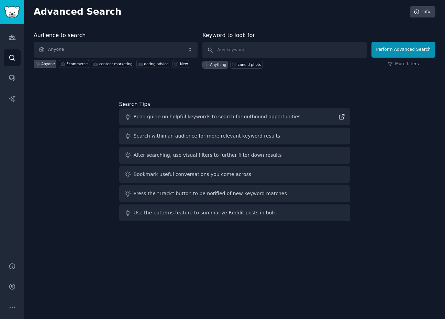
click at [313, 104] on div "Search Tips Read guide on helpful keywords to search for outbound opportunities…" at bounding box center [234, 161] width 231 height 122
click at [343, 118] on icon at bounding box center [341, 117] width 5 height 5
click at [8, 285] on link "Account" at bounding box center [12, 286] width 17 height 17
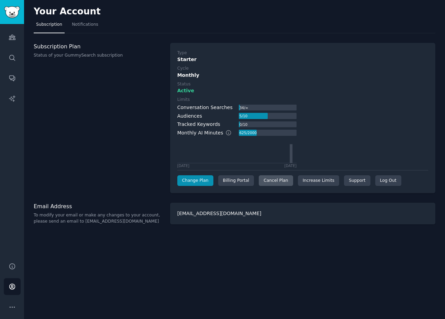
click at [277, 183] on div "Cancel Plan" at bounding box center [275, 180] width 34 height 11
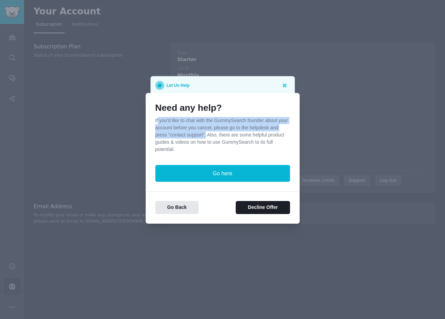
drag, startPoint x: 157, startPoint y: 118, endPoint x: 217, endPoint y: 135, distance: 62.2
click at [217, 135] on p "If you'd like to chat with the GummySearch founder about your account before yo…" at bounding box center [222, 135] width 135 height 36
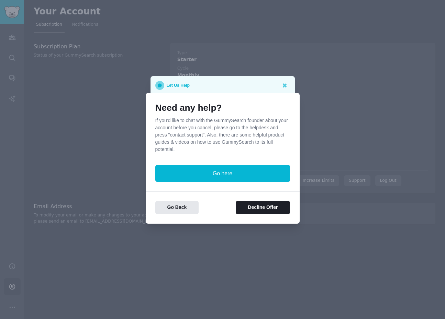
click at [260, 134] on p "If you'd like to chat with the GummySearch founder about your account before yo…" at bounding box center [222, 135] width 135 height 36
click at [265, 212] on button "Decline Offer" at bounding box center [262, 207] width 54 height 13
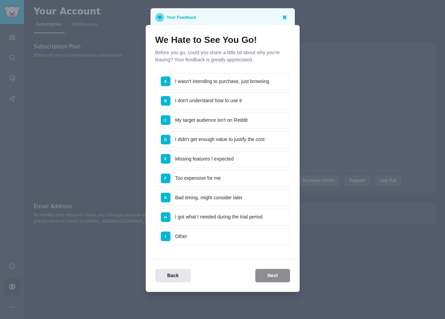
click at [283, 15] on icon at bounding box center [285, 17] width 4 height 4
click at [286, 20] on icon at bounding box center [283, 16] width 7 height 7
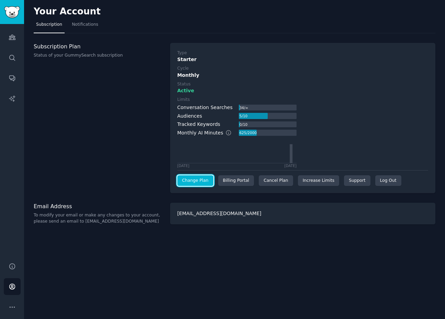
click at [196, 179] on link "Change Plan" at bounding box center [195, 180] width 36 height 11
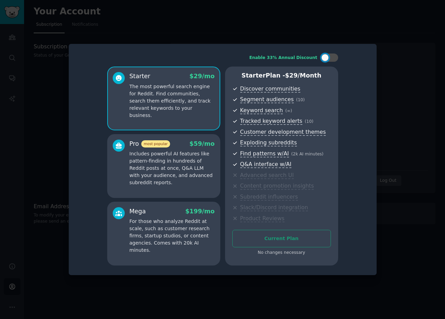
click at [392, 67] on div at bounding box center [222, 159] width 445 height 319
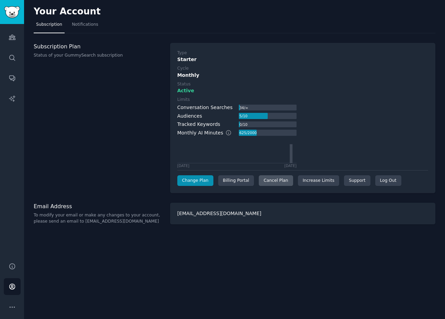
click at [276, 181] on div "Cancel Plan" at bounding box center [275, 180] width 34 height 11
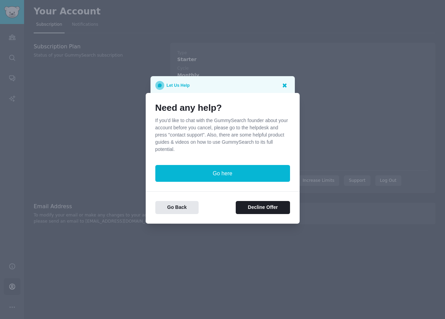
click at [285, 86] on icon at bounding box center [285, 85] width 4 height 4
click at [147, 85] on div at bounding box center [222, 159] width 445 height 319
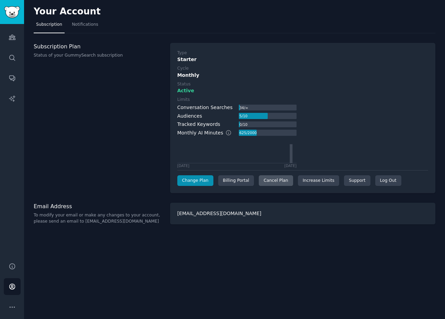
click at [278, 178] on div "Cancel Plan" at bounding box center [275, 180] width 34 height 11
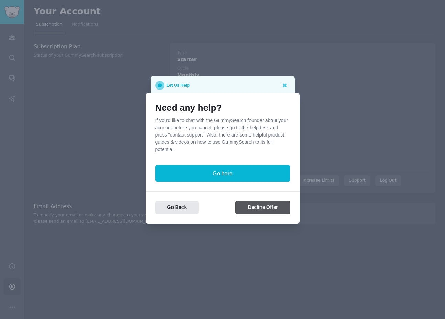
click at [257, 212] on button "Decline Offer" at bounding box center [262, 207] width 54 height 13
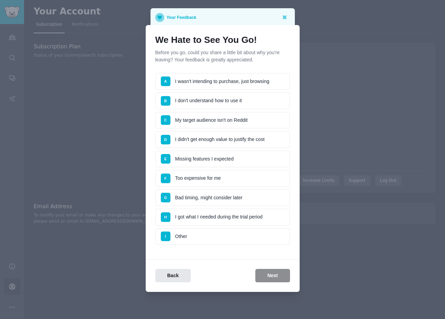
click at [215, 76] on li "A I wasn't intending to purchase, just browsing" at bounding box center [222, 81] width 135 height 17
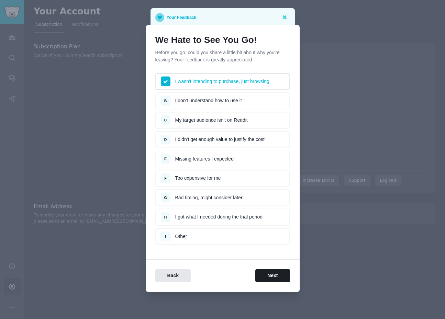
click at [215, 76] on li "I wasn't intending to purchase, just browsing" at bounding box center [222, 81] width 135 height 17
click at [226, 146] on li "D I didn't get enough value to justify the cost" at bounding box center [222, 139] width 135 height 17
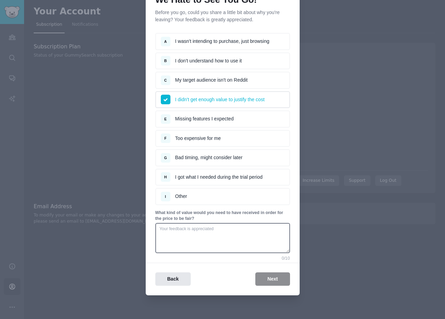
scroll to position [36, 0]
click at [235, 181] on li "H I got what I needed during the trial period" at bounding box center [222, 177] width 135 height 17
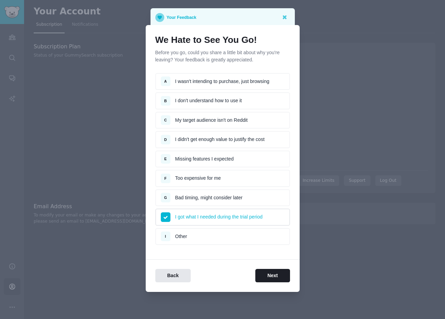
scroll to position [0, 0]
click at [269, 276] on button "Next" at bounding box center [272, 275] width 34 height 13
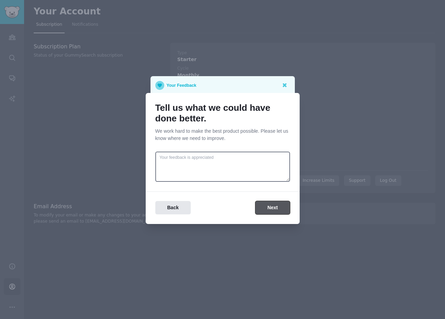
click at [267, 206] on button "Next" at bounding box center [272, 207] width 34 height 13
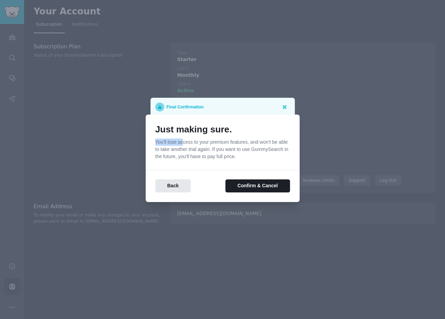
drag, startPoint x: 153, startPoint y: 143, endPoint x: 183, endPoint y: 144, distance: 29.9
click at [183, 144] on div "Just making sure. You'll lose access to your premium features, and won't be abl…" at bounding box center [223, 159] width 154 height 88
click at [240, 148] on p "You'll lose access to your premium features, and won't be able to take another …" at bounding box center [222, 150] width 135 height 22
click at [285, 106] on icon at bounding box center [285, 107] width 4 height 4
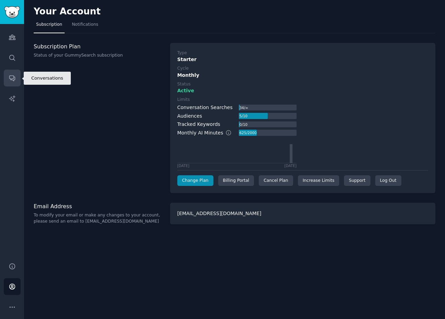
click at [12, 79] on icon "Sidebar" at bounding box center [12, 77] width 7 height 7
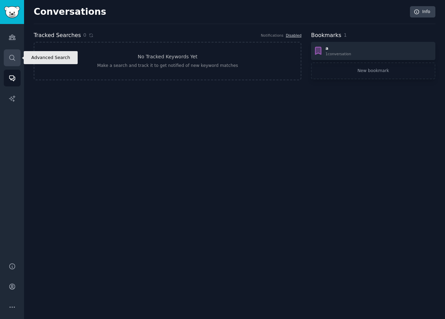
click at [10, 60] on icon "Sidebar" at bounding box center [12, 57] width 7 height 7
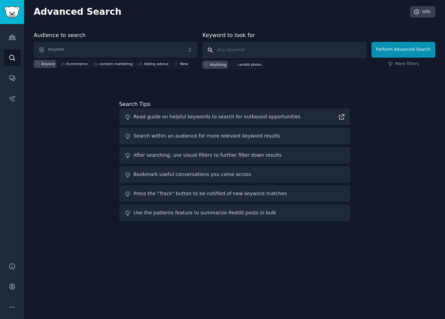
click at [266, 54] on input "text" at bounding box center [284, 50] width 164 height 16
type input "photoai.com"
click button "Perform Advanced Search" at bounding box center [403, 50] width 64 height 16
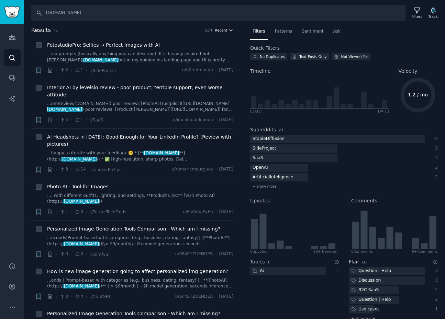
click at [217, 30] on span "Recent" at bounding box center [221, 30] width 12 height 5
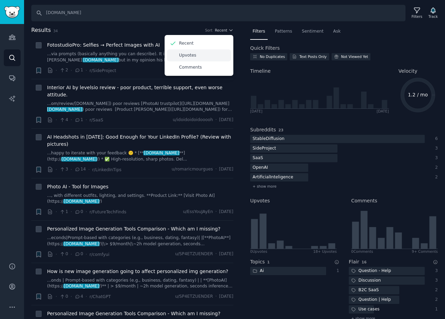
click at [186, 57] on p "Upvotes" at bounding box center [187, 56] width 17 height 6
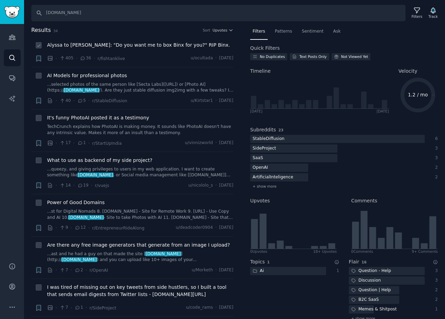
click at [146, 47] on span "Alyssa to Burt: "Do you want me to box Binx for you?" RIP Binx." at bounding box center [138, 45] width 183 height 7
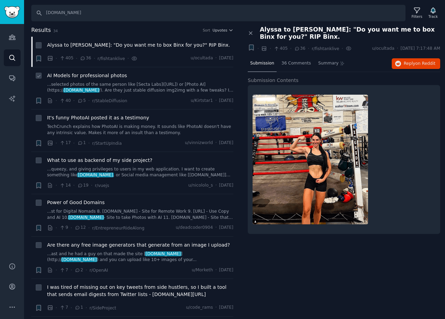
click at [124, 76] on div "AI Models for professional photos" at bounding box center [140, 75] width 186 height 7
click at [126, 80] on div "AI Models for professional photos ...selected photos of the same person like [S…" at bounding box center [140, 83] width 186 height 22
click at [126, 85] on link "...selected photos of the same person like [Secta Labs](https://secta.ai/) or […" at bounding box center [140, 88] width 186 height 12
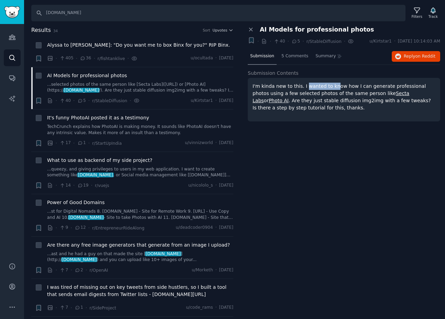
drag, startPoint x: 302, startPoint y: 86, endPoint x: 331, endPoint y: 86, distance: 28.8
click at [331, 86] on p "I'm kinda new to this. I wanted to know how I can generate professional photos …" at bounding box center [343, 97] width 183 height 29
click at [361, 84] on p "I'm kinda new to this. I wanted to know how I can generate professional photos …" at bounding box center [343, 97] width 183 height 29
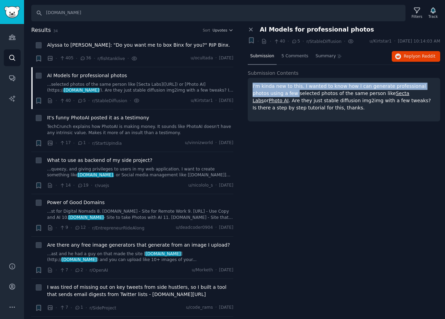
drag, startPoint x: 261, startPoint y: 88, endPoint x: 279, endPoint y: 96, distance: 19.4
click at [279, 96] on p "I'm kinda new to this. I wanted to know how I can generate professional photos …" at bounding box center [343, 97] width 183 height 29
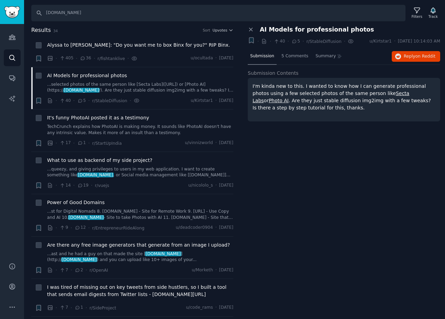
click at [357, 116] on div "I'm kinda new to this. I wanted to know how I can generate professional photos …" at bounding box center [343, 100] width 192 height 44
click at [388, 92] on link "Secta Labs" at bounding box center [330, 97] width 157 height 13
click at [143, 130] on link "TechCrunch explains how PhotoAI is making money. It sounds like PhotoAI doesn't…" at bounding box center [140, 130] width 186 height 12
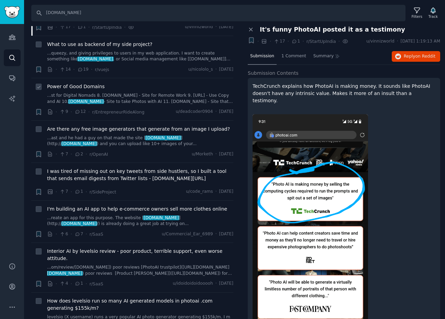
scroll to position [115, 0]
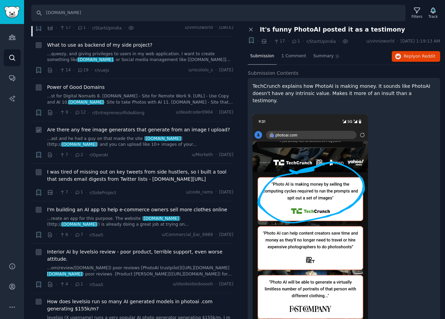
click at [119, 141] on link "...ast and he had a guy on that made the site [ photoai.com ](http:// photoai.c…" at bounding box center [140, 142] width 186 height 12
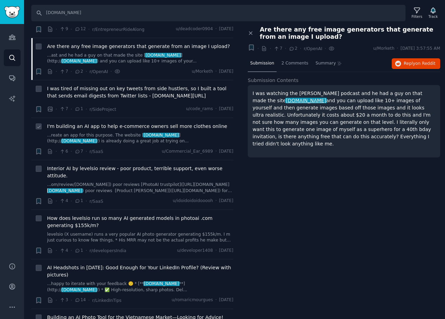
scroll to position [200, 0]
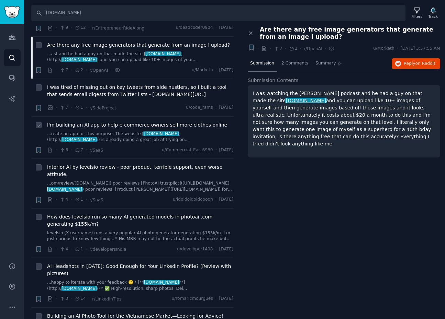
click at [122, 146] on div "I'm building an AI app to help e-commerce owners sell more clothes online ...re…" at bounding box center [140, 138] width 186 height 33
click at [129, 195] on div "Interior AI by levelsio review - poor product, terrible support, even worse att…" at bounding box center [140, 184] width 186 height 40
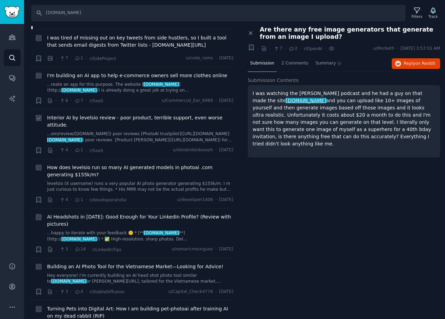
scroll to position [0, 0]
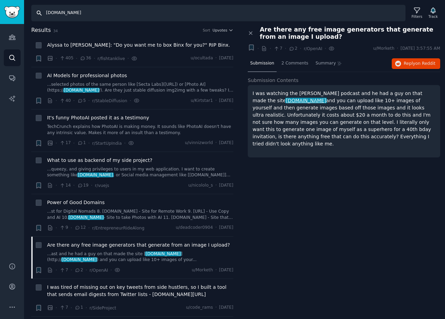
click at [82, 16] on input "photoai.com" at bounding box center [218, 13] width 374 height 16
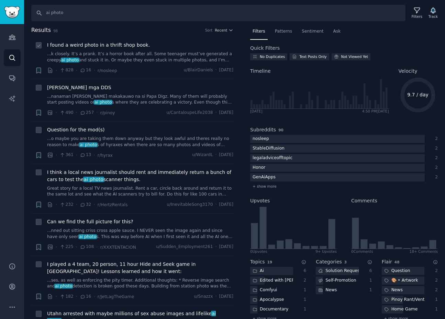
click at [147, 58] on link "...k closely. It’s a prank. It’s a horror book after all. Some teenager must’ve…" at bounding box center [140, 57] width 186 height 12
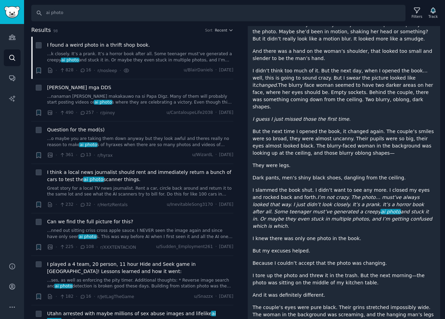
scroll to position [211, 0]
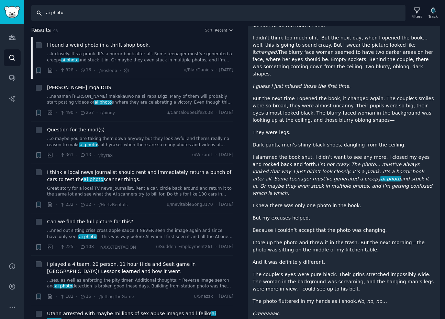
click at [65, 12] on input "ai photo" at bounding box center [218, 13] width 374 height 16
type input "ai model"
click at [135, 224] on div "Can we find the full picture for this?" at bounding box center [140, 221] width 186 height 7
click at [126, 231] on link "...nned out sitting criss cross apple sauce. I NEVER seen the image again and s…" at bounding box center [140, 234] width 186 height 12
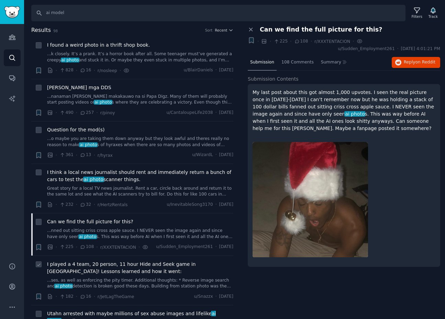
click at [97, 270] on span "I played a 4 team, 20 person, 11 hour Hide and Seek game in NYC! Lessons learne…" at bounding box center [140, 268] width 186 height 14
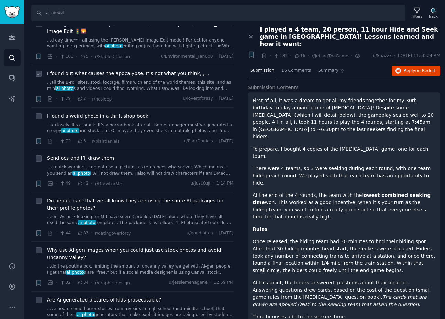
scroll to position [328, 0]
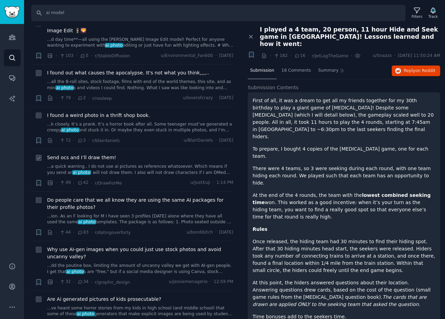
click at [122, 176] on link "...a quick warning.. I do not use ai pictures as references whatsoever. Which m…" at bounding box center [140, 170] width 186 height 12
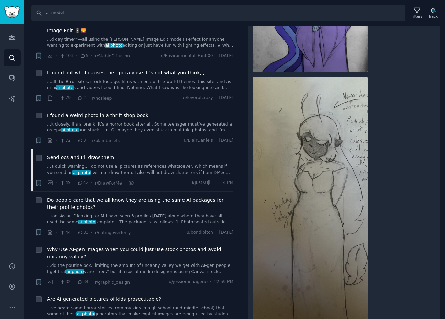
scroll to position [408, 0]
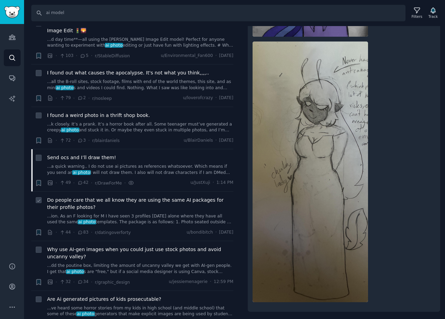
click at [117, 210] on span "Do people care that we all know they are using the same AI packages for their p…" at bounding box center [140, 204] width 186 height 14
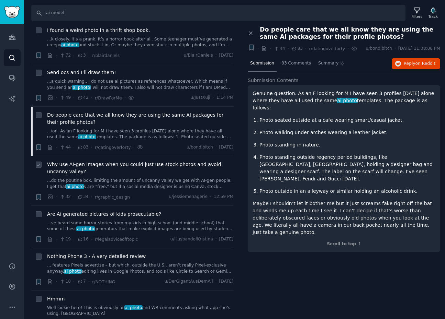
scroll to position [414, 0]
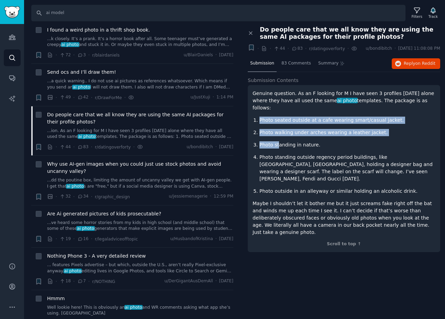
drag, startPoint x: 255, startPoint y: 117, endPoint x: 277, endPoint y: 143, distance: 34.1
click at [277, 143] on ol "Photo seated outside at a cafe wearing smart/casual jacket. Photo walking under…" at bounding box center [343, 156] width 183 height 78
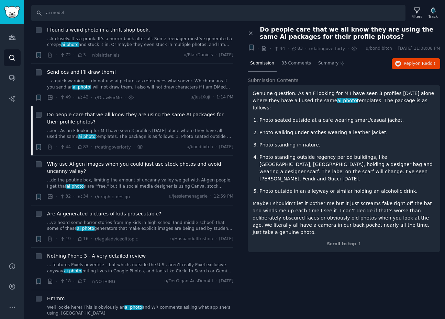
click at [299, 174] on ol "Photo seated outside at a cafe wearing smart/casual jacket. Photo walking under…" at bounding box center [343, 156] width 183 height 78
click at [290, 67] on span "83 Comments" at bounding box center [296, 63] width 30 height 6
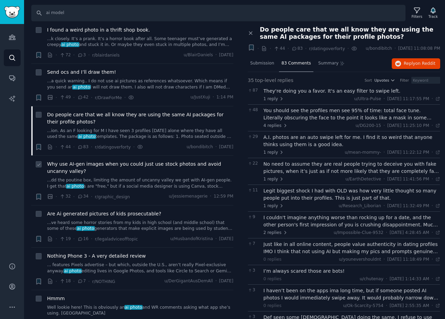
click at [126, 186] on link "...dd the poutine box, limiting the amount of uncanny valley we get with AI-gen…" at bounding box center [140, 183] width 186 height 12
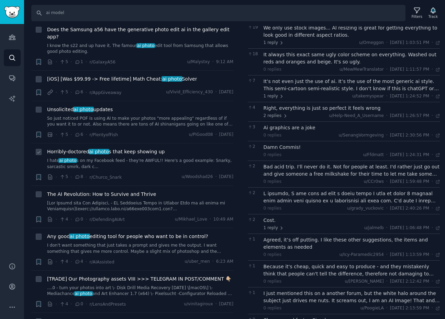
scroll to position [1228, 0]
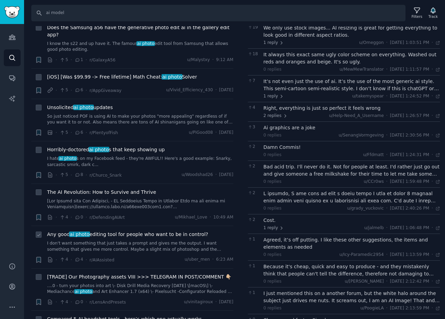
click at [135, 241] on link "I don't want something that just takes a prompt and gives me the output. I want…" at bounding box center [140, 247] width 186 height 12
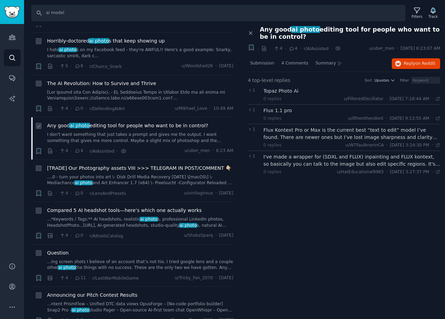
scroll to position [1342, 0]
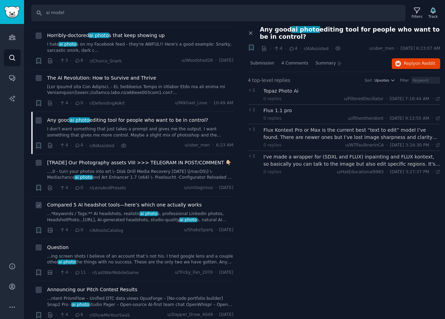
click at [137, 212] on link "...*Keywords / Tags:** AI headshots, realistic ai photo s, professional LinkedI…" at bounding box center [140, 217] width 186 height 12
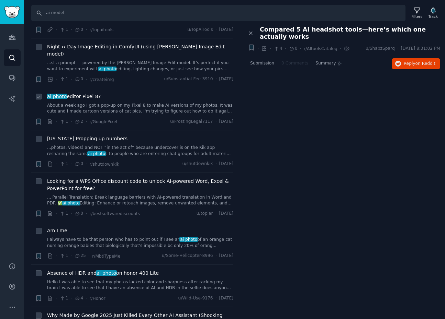
scroll to position [2555, 0]
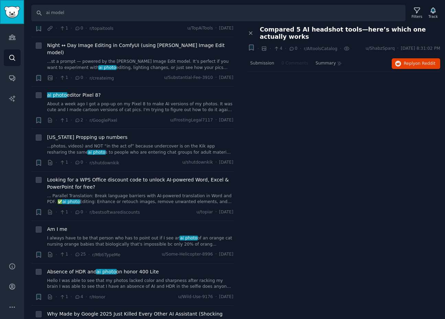
click at [14, 15] on img "Sidebar" at bounding box center [12, 12] width 16 height 12
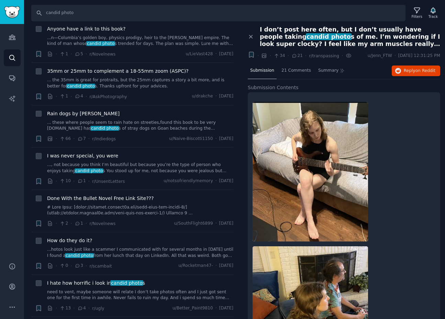
click at [310, 42] on span "I don’t post here often, but I don’t usually have people taking candid photo s …" at bounding box center [350, 37] width 180 height 22
